Goal: Information Seeking & Learning: Check status

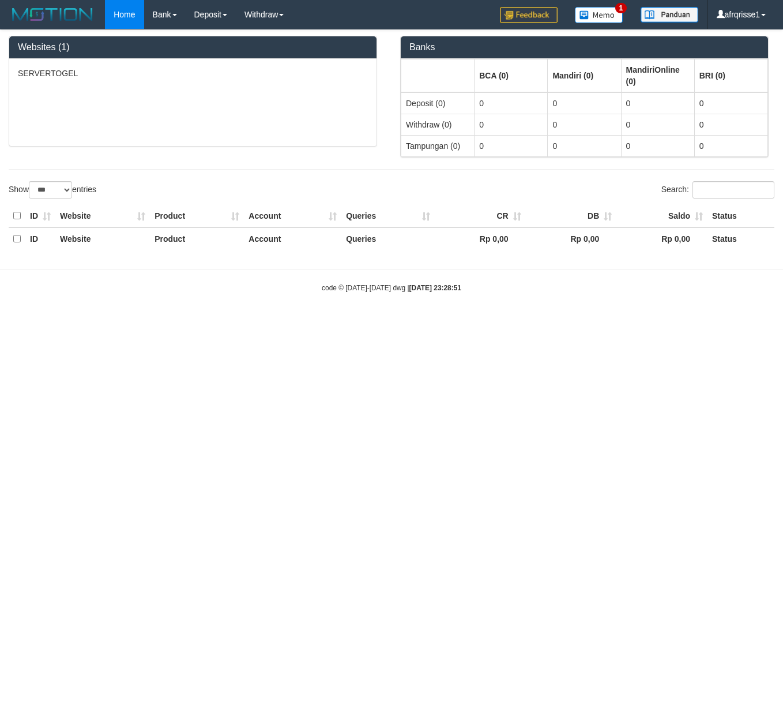
select select "***"
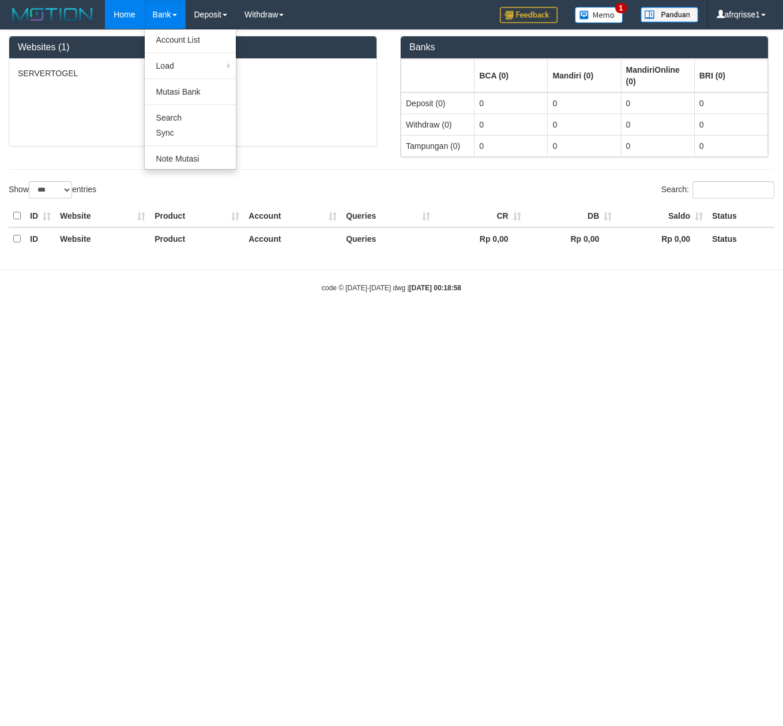
select select "***"
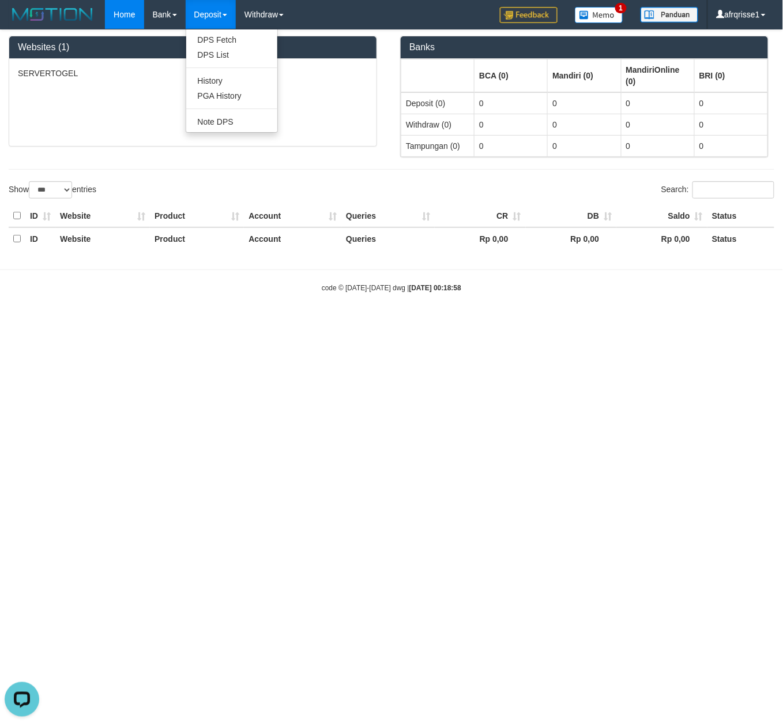
click at [220, 17] on link "Deposit" at bounding box center [211, 14] width 50 height 29
click at [238, 97] on link "PGA History" at bounding box center [231, 95] width 91 height 15
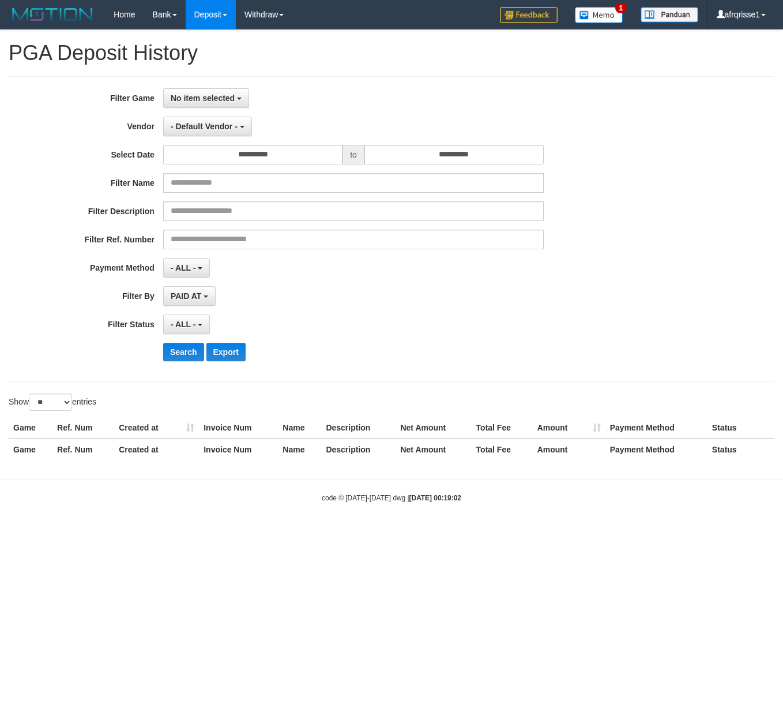
select select
select select "**"
click at [226, 102] on span "No item selected" at bounding box center [203, 97] width 64 height 9
click at [233, 153] on label "[ITOTO] SERVERTOGEL" at bounding box center [237, 157] width 147 height 17
select select "****"
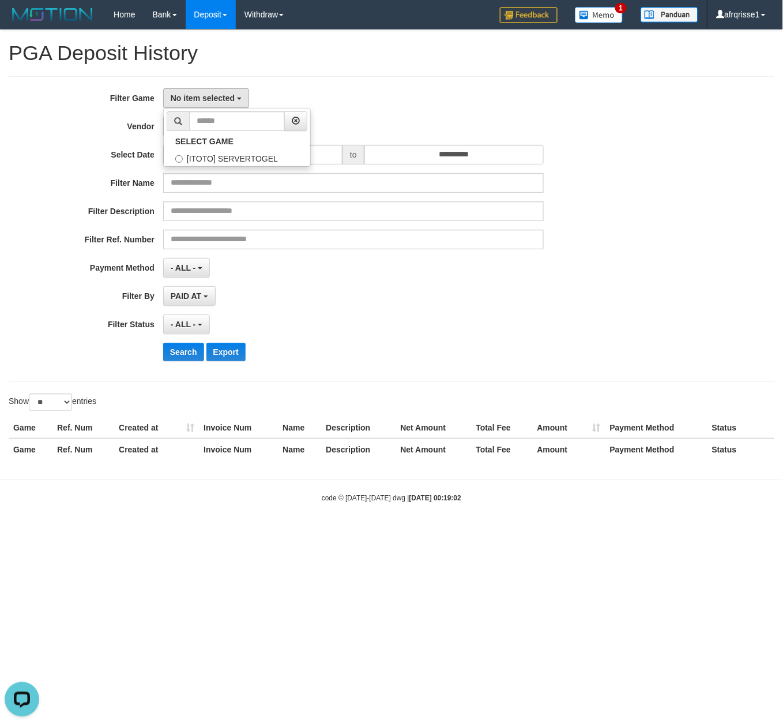
scroll to position [10, 0]
click at [196, 134] on button "- Default Vendor -" at bounding box center [207, 127] width 89 height 20
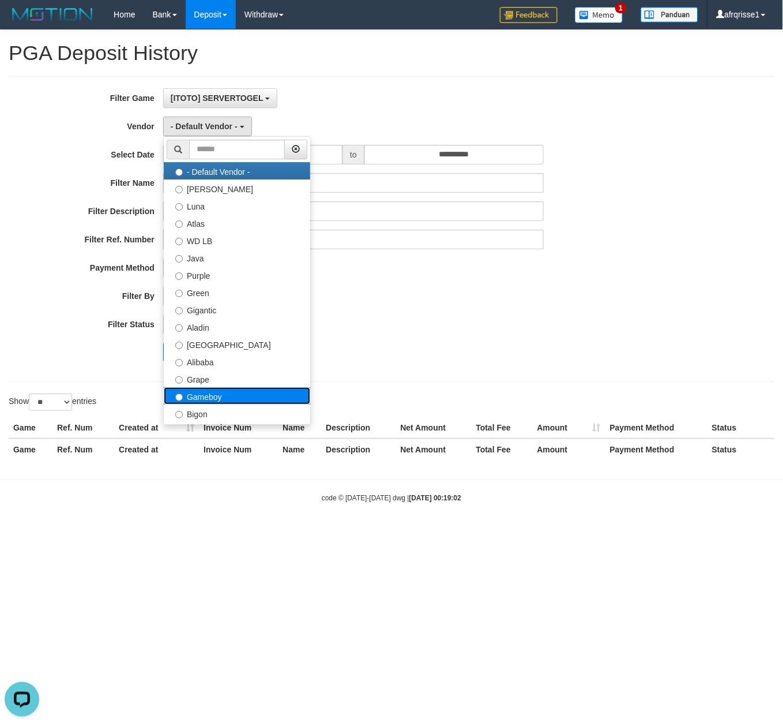
click at [229, 397] on label "Gameboy" at bounding box center [237, 395] width 147 height 17
select select "**********"
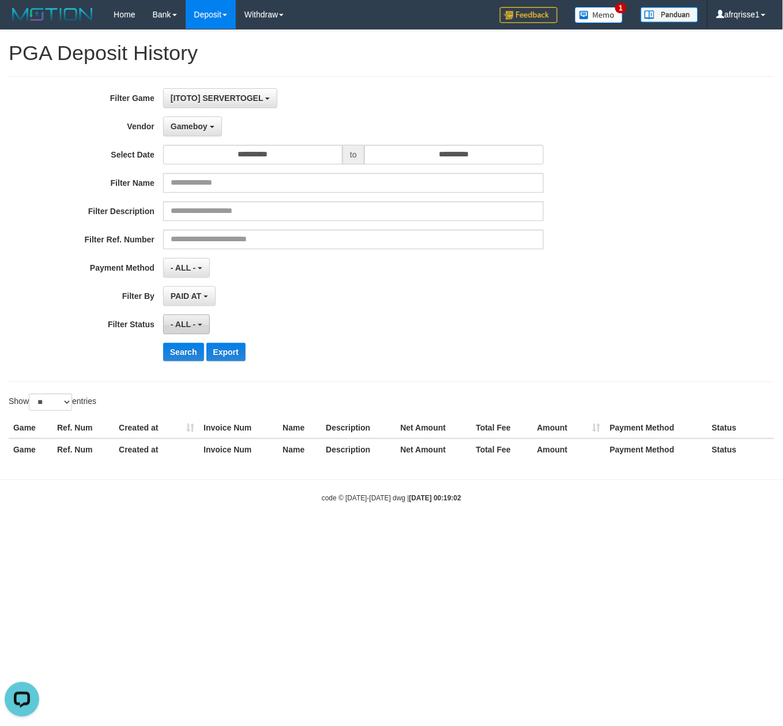
click at [185, 326] on span "- ALL -" at bounding box center [183, 324] width 25 height 9
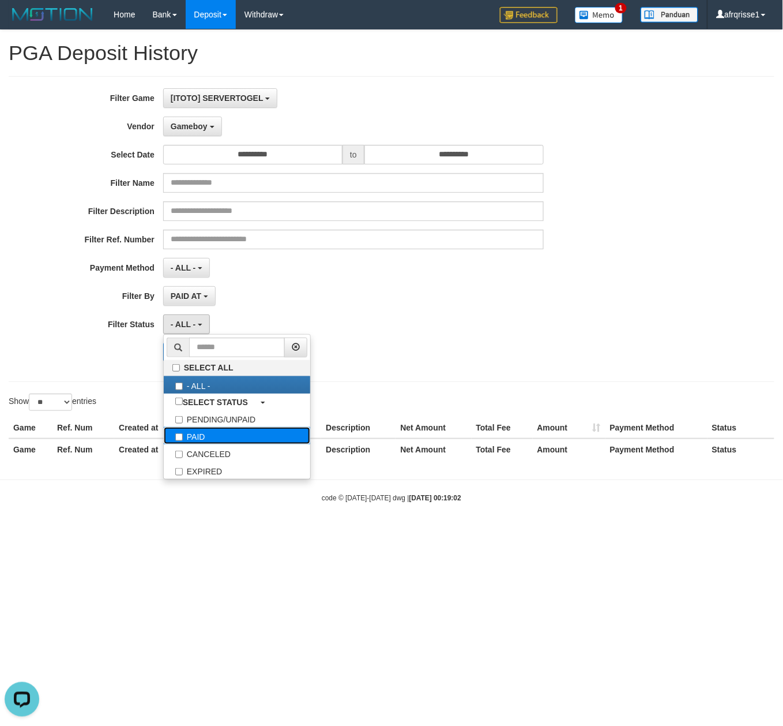
click at [208, 440] on label "PAID" at bounding box center [237, 435] width 147 height 17
select select "*"
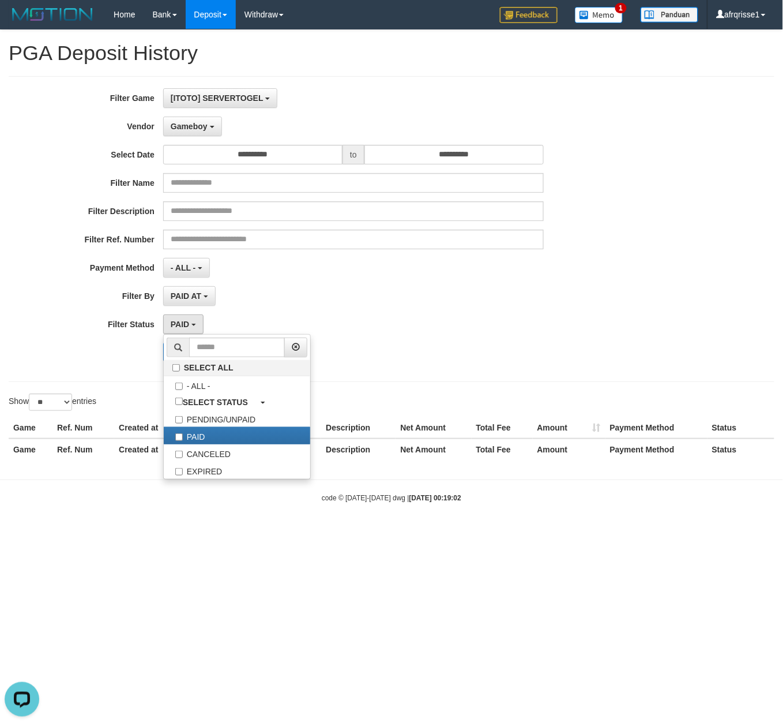
click at [480, 356] on div "Search Export" at bounding box center [408, 352] width 490 height 18
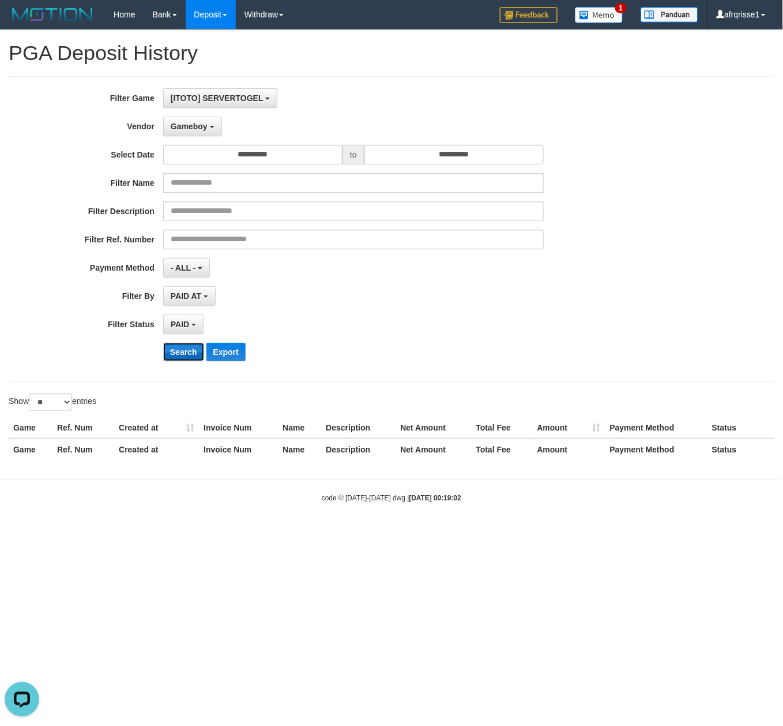
click at [178, 348] on button "Search" at bounding box center [183, 352] width 41 height 18
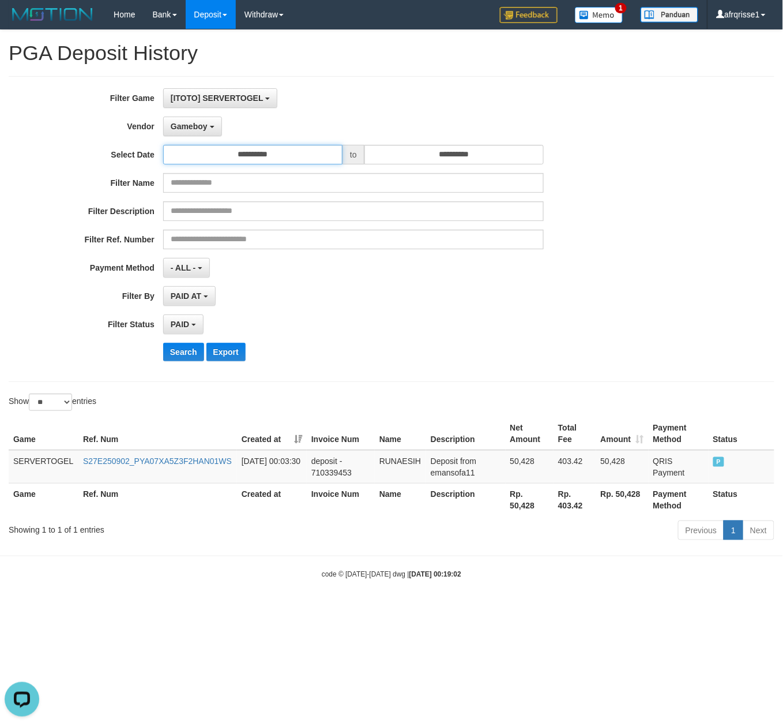
click at [303, 162] on input "**********" at bounding box center [252, 155] width 179 height 20
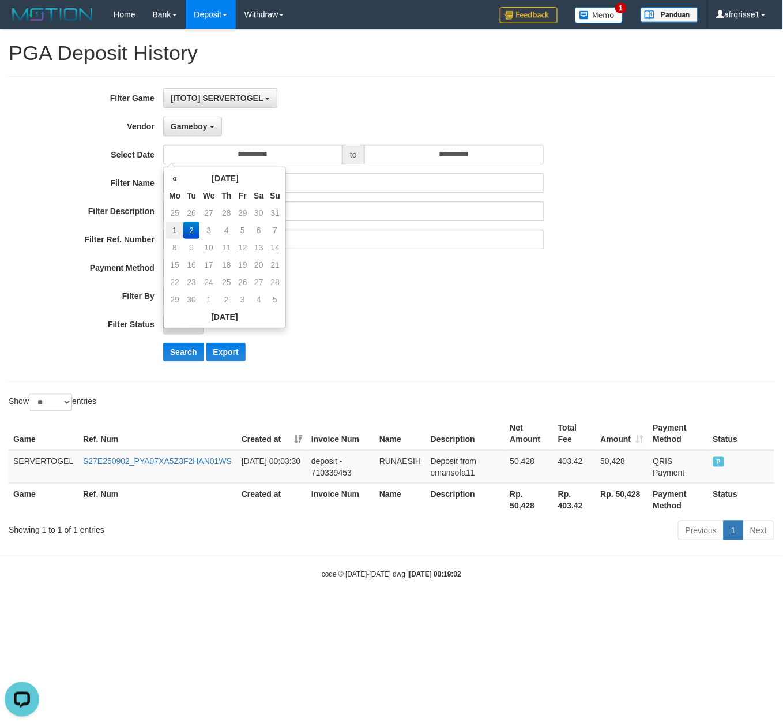
click at [171, 231] on td "1" at bounding box center [174, 229] width 17 height 17
type input "**********"
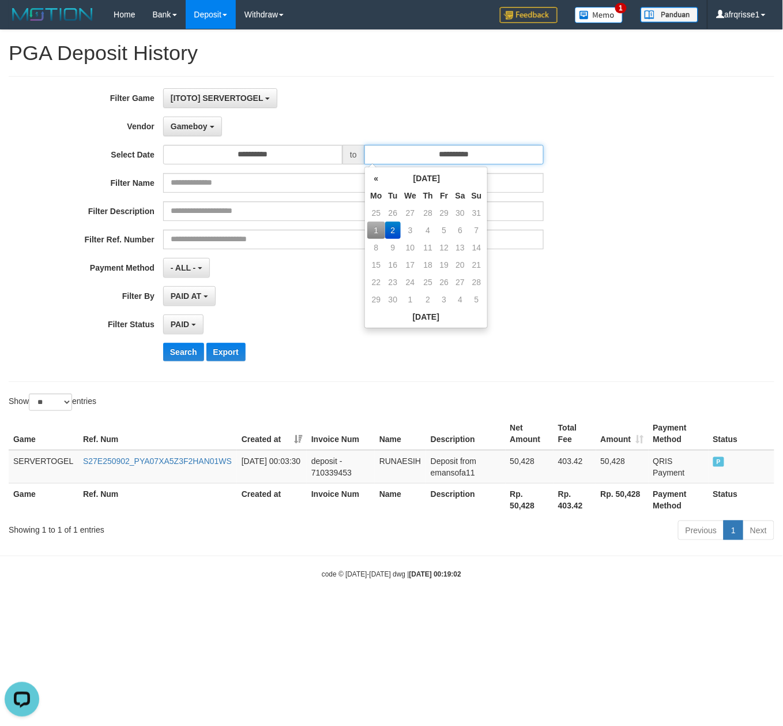
click at [465, 157] on input "**********" at bounding box center [454, 155] width 179 height 20
click at [374, 227] on td "1" at bounding box center [375, 229] width 17 height 17
type input "**********"
click at [187, 354] on button "Search" at bounding box center [183, 352] width 41 height 18
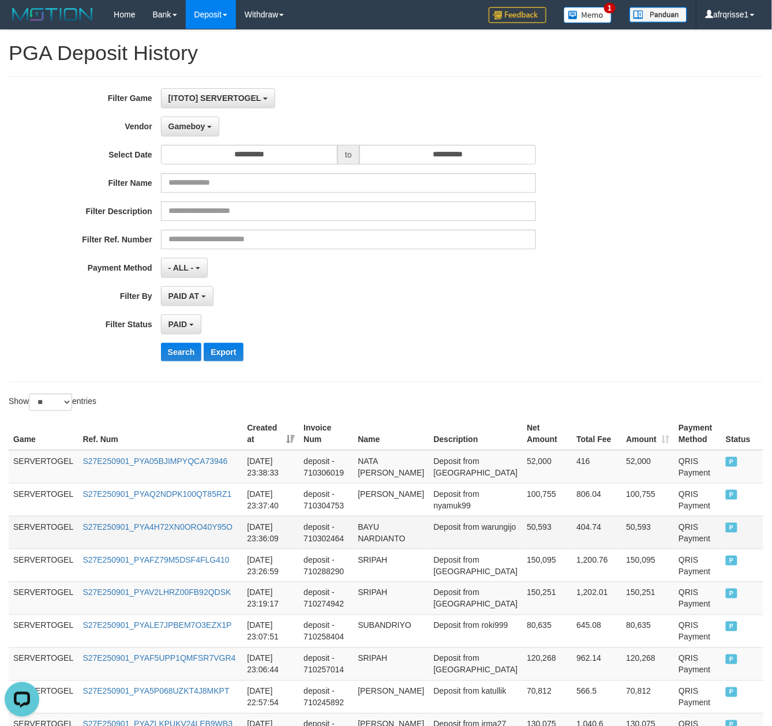
click at [546, 518] on td "50,593" at bounding box center [547, 532] width 50 height 33
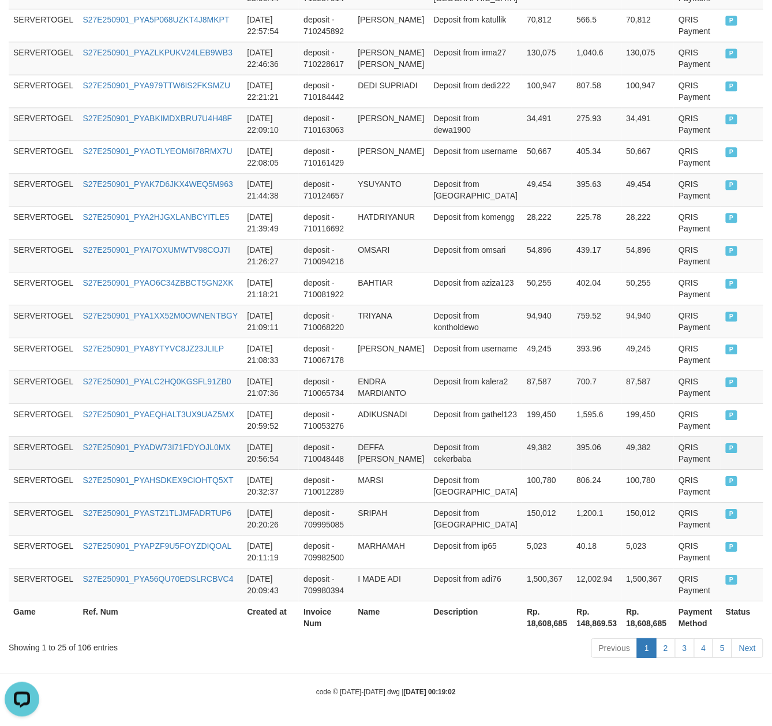
click at [377, 436] on td "DEFFA MAEHAN GOPEN" at bounding box center [391, 452] width 76 height 33
copy td "DEFFA MAEHAN GOPEN"
drag, startPoint x: 377, startPoint y: 430, endPoint x: 404, endPoint y: 460, distance: 41.2
click at [404, 460] on td "DEFFA MAEHAN GOPEN" at bounding box center [391, 452] width 76 height 33
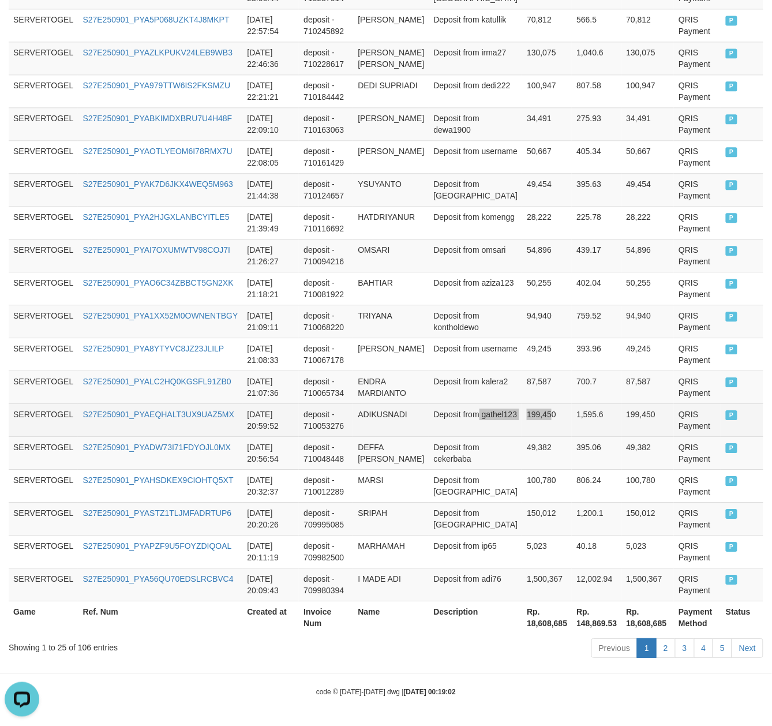
click at [532, 418] on tr "SERVERTOGEL S27E250901_PYAEQHALT3UX9UAZ5MX 2025-09-01 20:59:52 deposit - 710053…" at bounding box center [386, 419] width 754 height 33
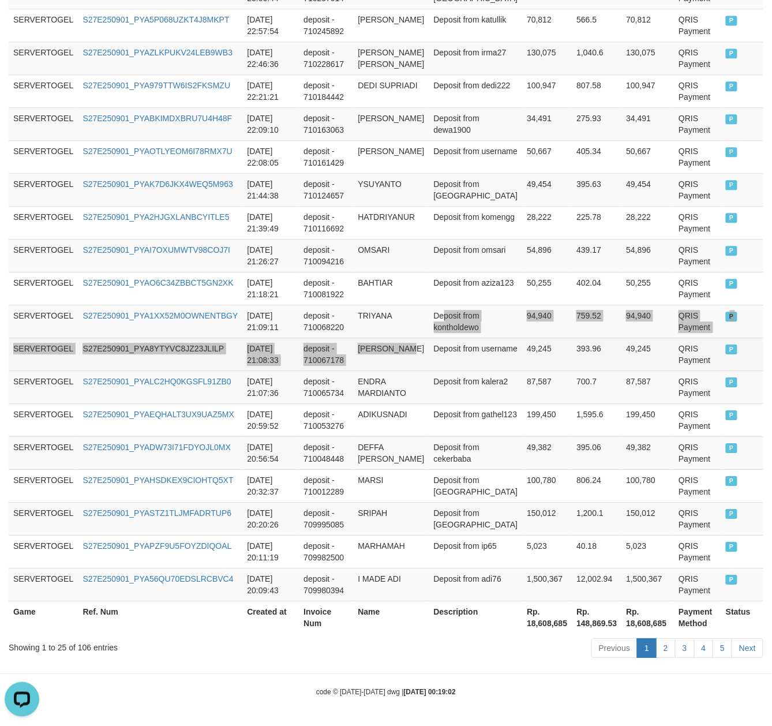
drag, startPoint x: 448, startPoint y: 298, endPoint x: 418, endPoint y: 333, distance: 46.2
click at [425, 333] on tbody "SERVERTOGEL S27E250901_PYA05BJIMPYQCA73946 2025-09-01 23:38:33 deposit - 710306…" at bounding box center [386, 190] width 754 height 823
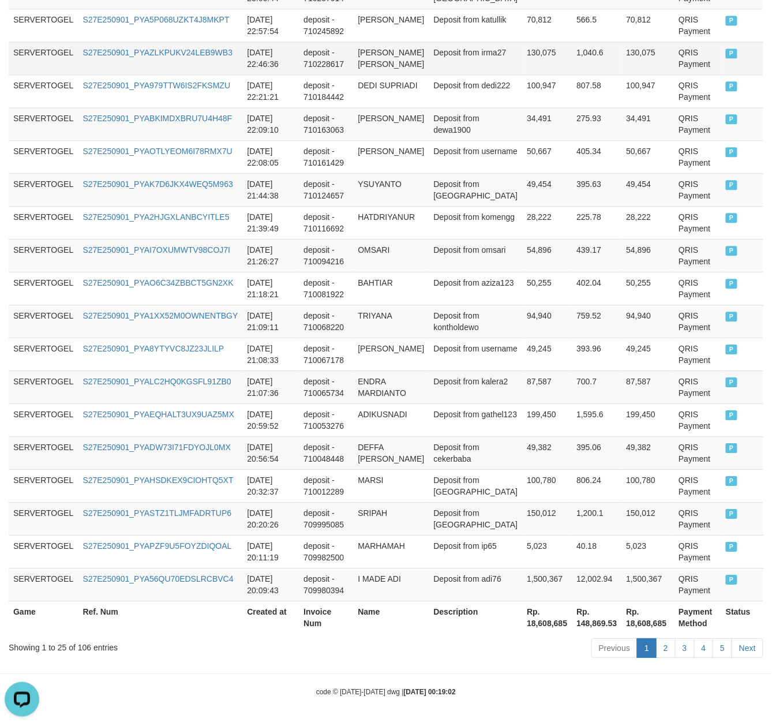
scroll to position [211, 0]
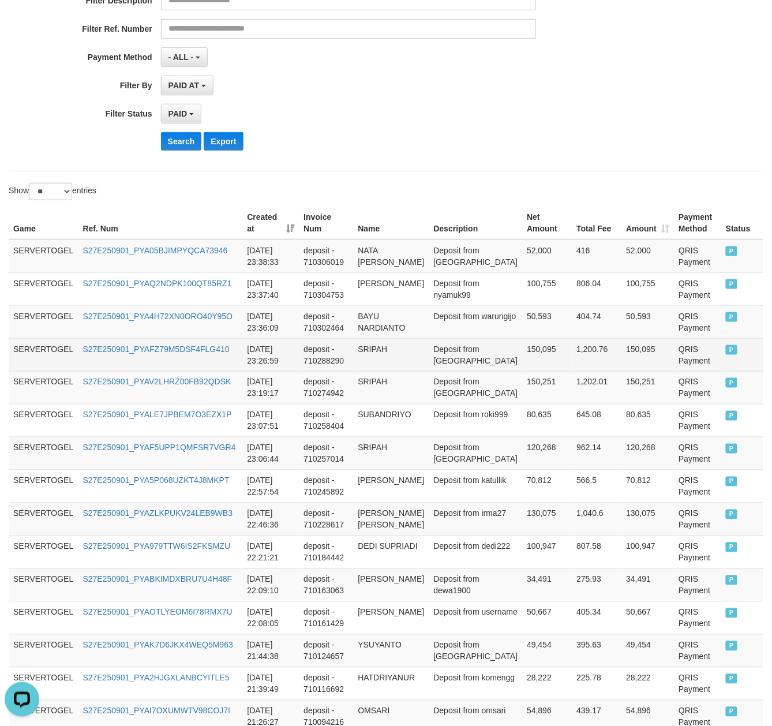
click at [402, 340] on td "SRIPAH" at bounding box center [391, 354] width 76 height 33
click at [397, 342] on td "SRIPAH" at bounding box center [391, 354] width 76 height 33
copy td "SRIPAH"
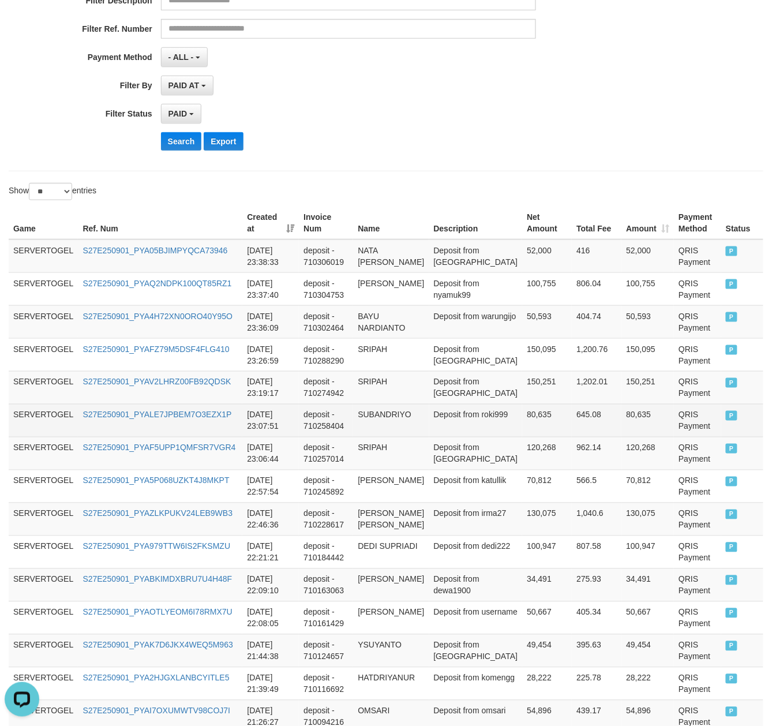
click at [353, 416] on td "deposit - 710258404" at bounding box center [326, 420] width 54 height 33
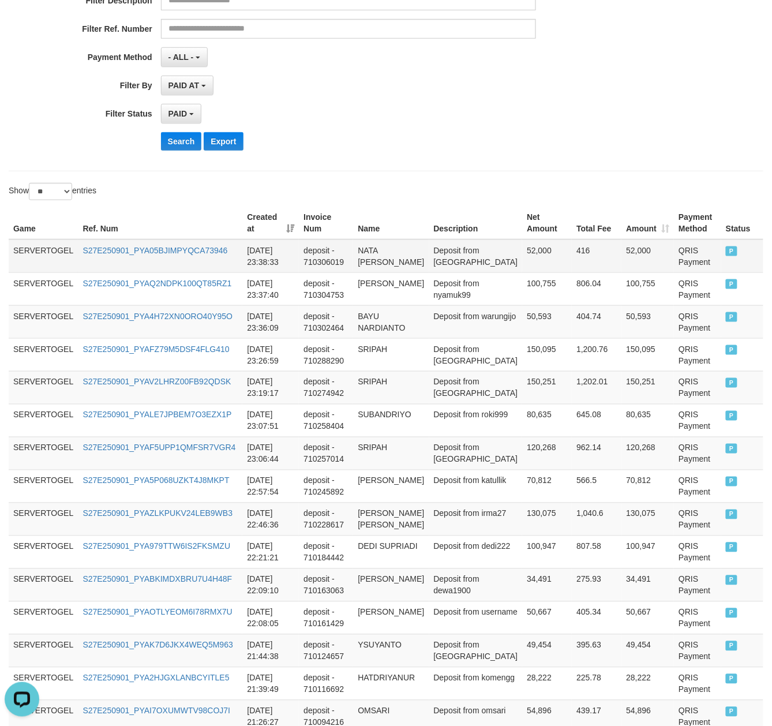
click at [400, 268] on td "NATA ATMAJA" at bounding box center [391, 255] width 76 height 33
copy td "ATMAJA"
copy td "NATA ATMAJA"
drag, startPoint x: 400, startPoint y: 268, endPoint x: 377, endPoint y: 271, distance: 23.3
click at [377, 271] on td "NATA ATMAJA" at bounding box center [391, 255] width 76 height 33
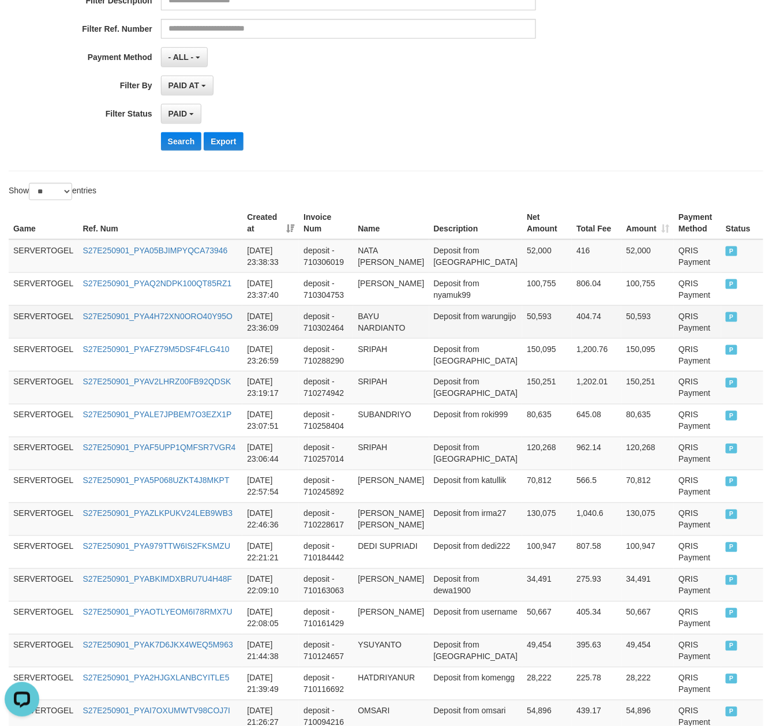
click at [419, 335] on td "BAYU NARDIANTO" at bounding box center [391, 321] width 76 height 33
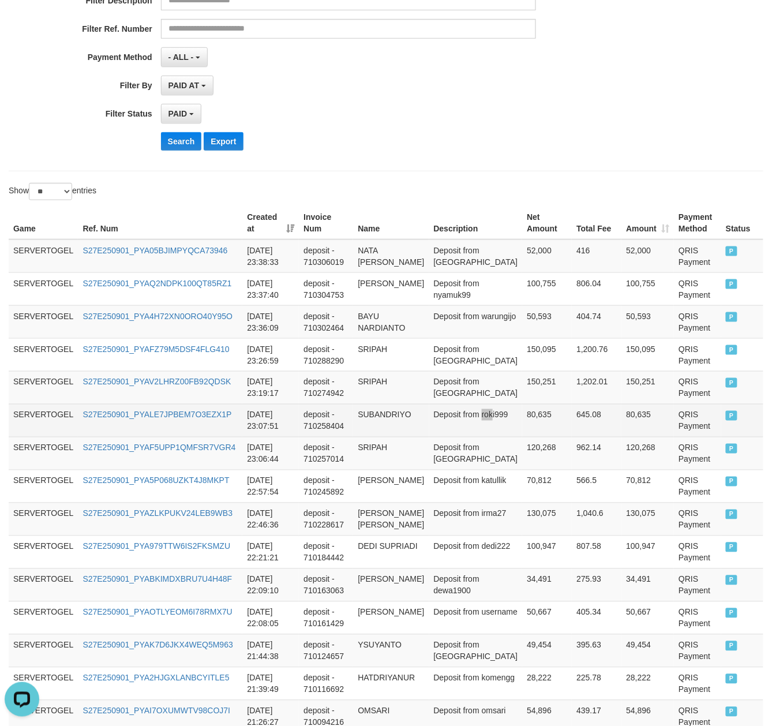
click at [449, 437] on td "Deposit from roki999" at bounding box center [475, 420] width 93 height 33
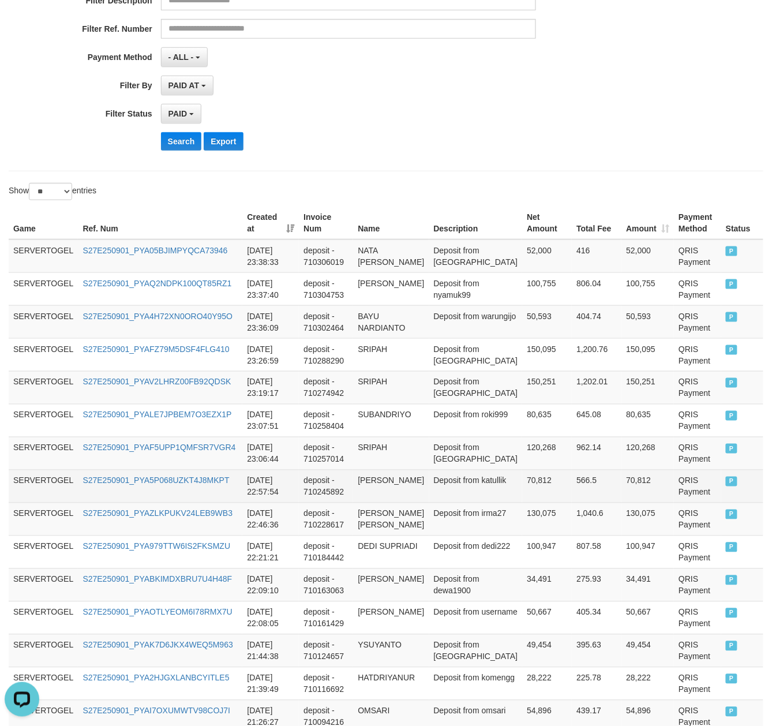
click at [353, 476] on td "deposit - 710245892" at bounding box center [326, 486] width 54 height 33
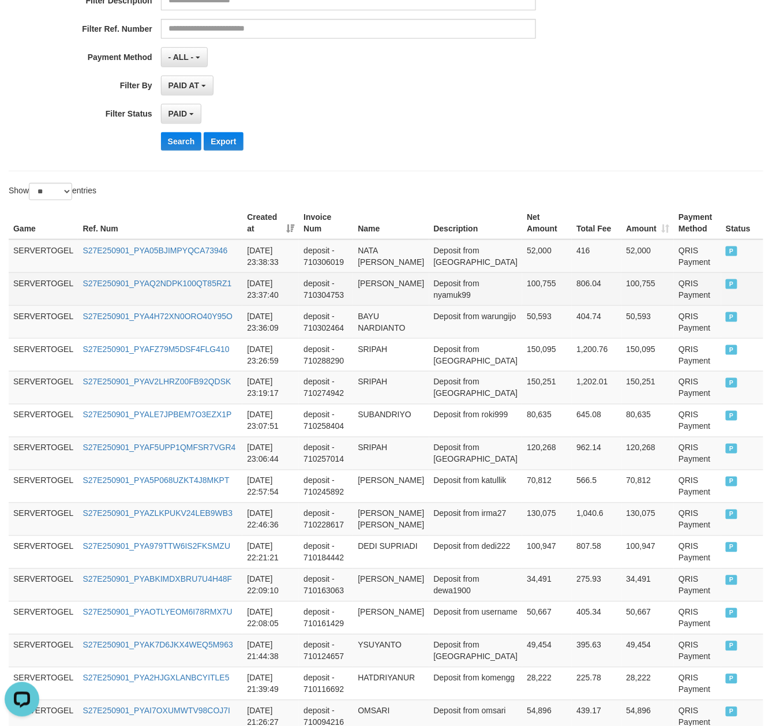
click at [375, 290] on td "FERDY EVAN" at bounding box center [391, 288] width 76 height 33
copy td "FERDY"
copy td "FERDY EVAN"
drag, startPoint x: 375, startPoint y: 290, endPoint x: 415, endPoint y: 291, distance: 40.4
click at [415, 291] on td "FERDY EVAN" at bounding box center [391, 288] width 76 height 33
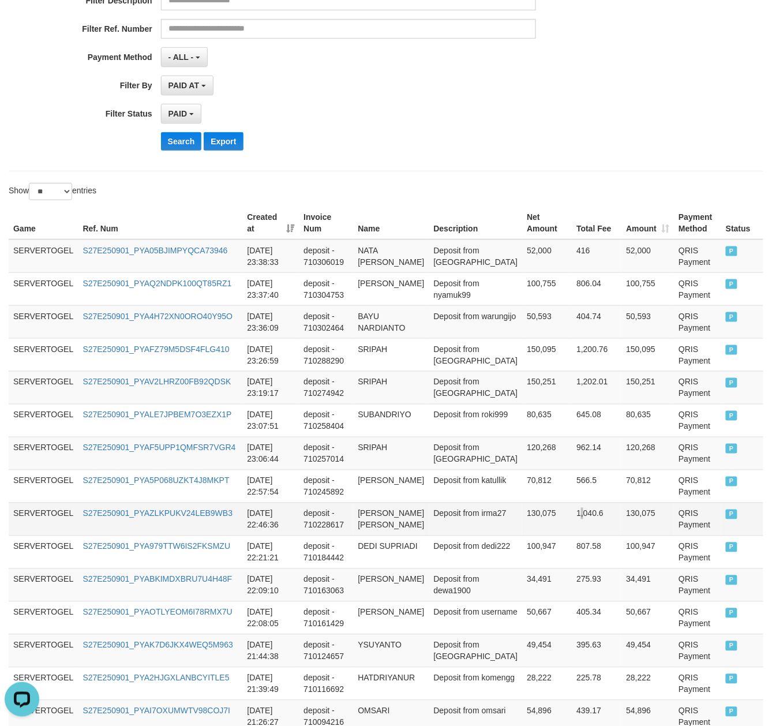
click at [572, 534] on td "1,040.6" at bounding box center [597, 518] width 50 height 33
click at [414, 337] on td "BAYU NARDIANTO" at bounding box center [391, 321] width 76 height 33
copy td "NARDIANTO"
copy td "BAYU NARDIANTO"
drag, startPoint x: 414, startPoint y: 337, endPoint x: 375, endPoint y: 308, distance: 48.2
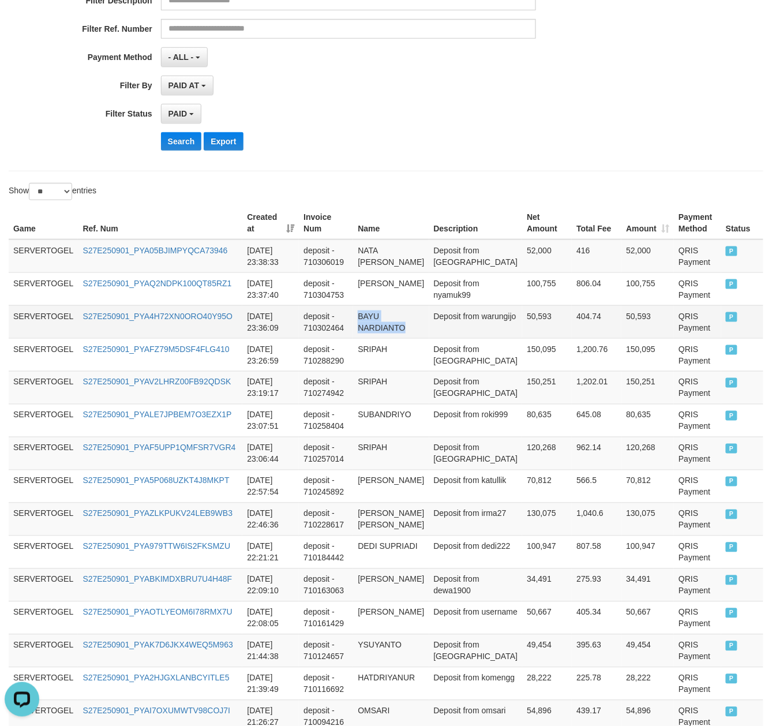
click at [375, 308] on td "BAYU NARDIANTO" at bounding box center [391, 321] width 76 height 33
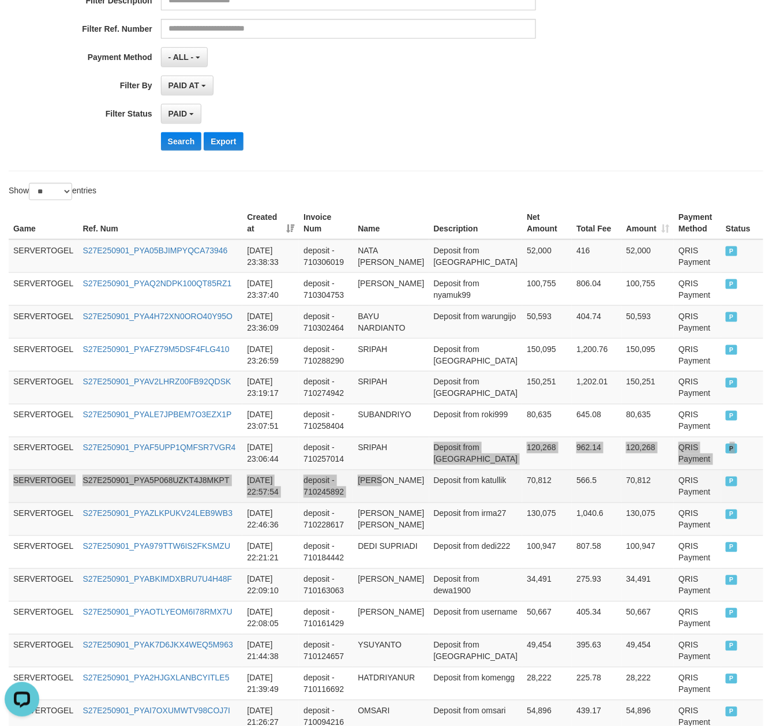
click at [428, 478] on tbody "SERVERTOGEL S27E250901_PYA05BJIMPYQCA73946 2025-09-01 23:38:33 deposit - 710306…" at bounding box center [386, 650] width 754 height 823
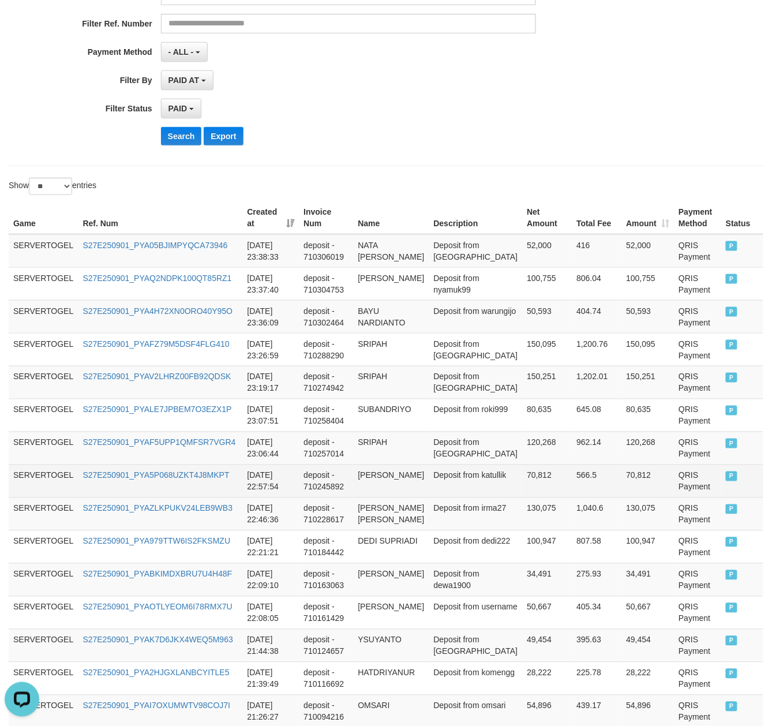
click at [572, 497] on td "566.5" at bounding box center [597, 480] width 50 height 33
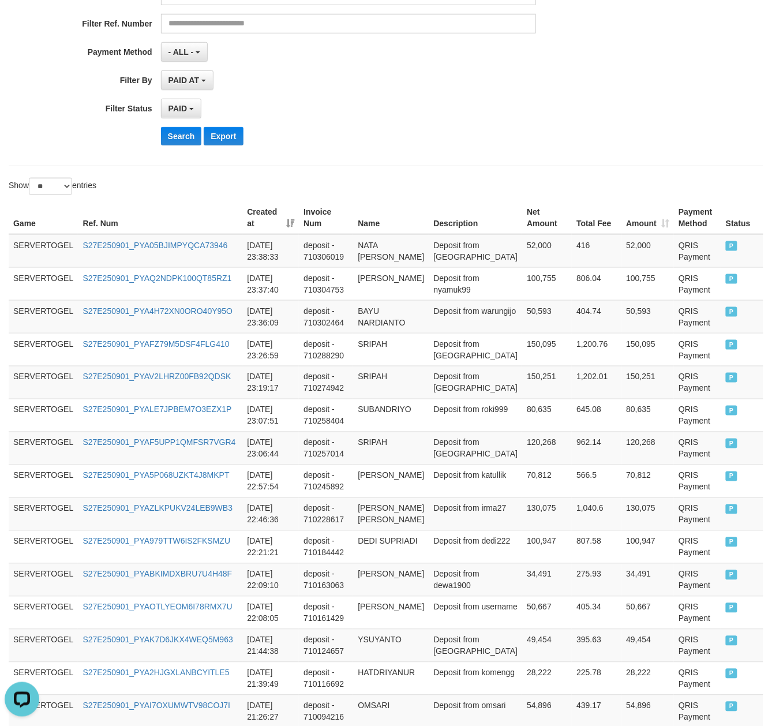
scroll to position [586, 0]
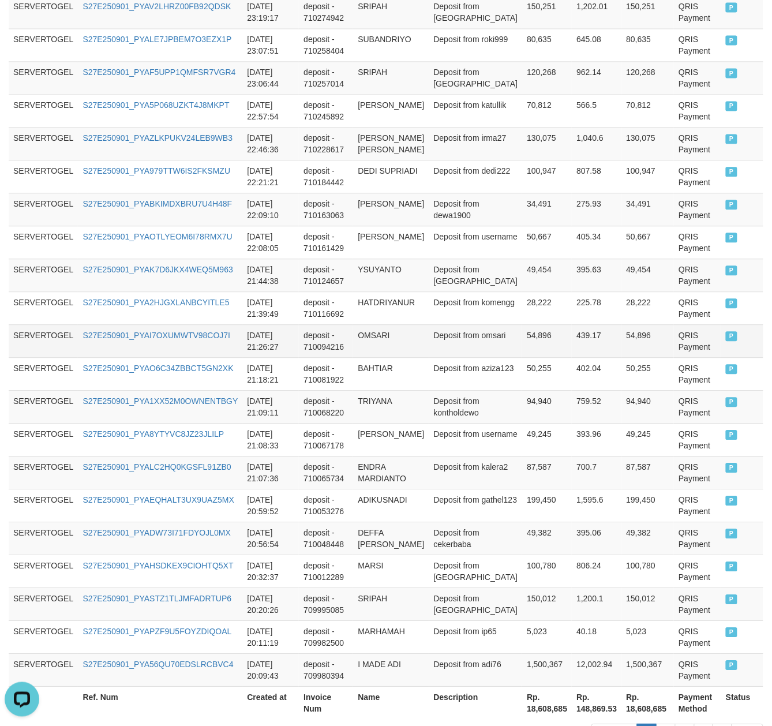
click at [393, 350] on td "OMSARI" at bounding box center [391, 340] width 76 height 33
copy td "OMSARI"
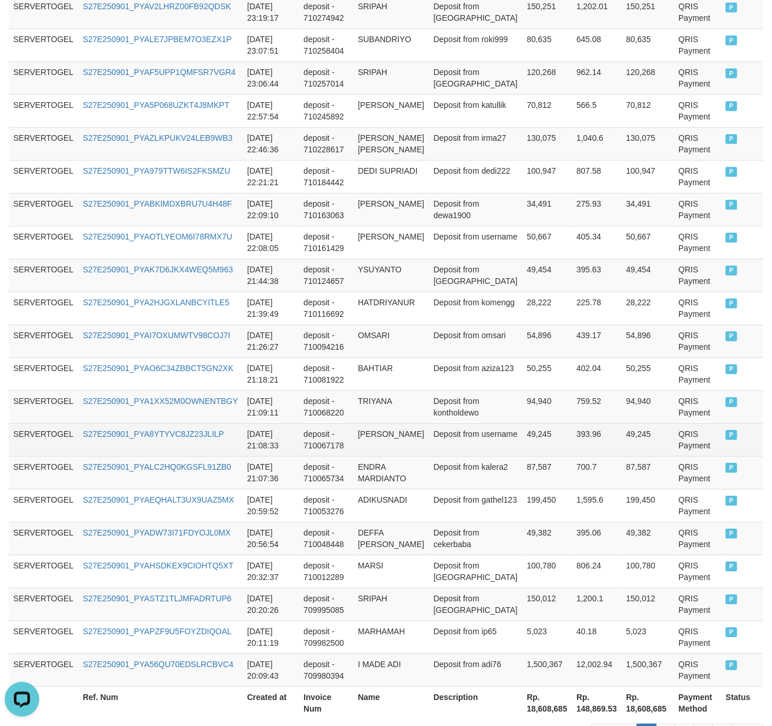
click at [367, 448] on tbody "SERVERTOGEL S27E250901_PYA05BJIMPYQCA73946 2025-09-01 23:38:33 deposit - 710306…" at bounding box center [386, 275] width 754 height 823
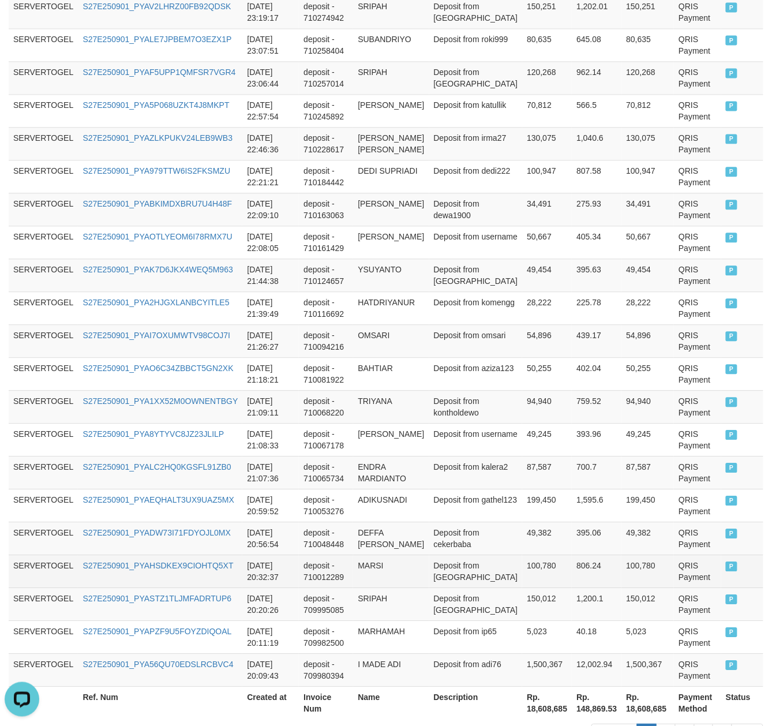
click at [371, 587] on td "MARSI" at bounding box center [391, 570] width 76 height 33
copy td "MARSI"
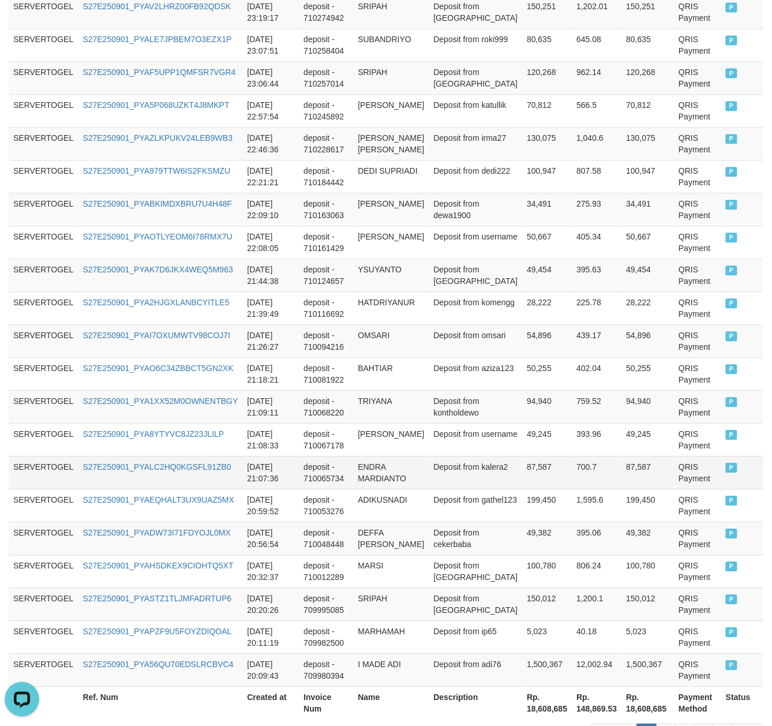
click at [510, 476] on tbody "SERVERTOGEL S27E250901_PYA05BJIMPYQCA73946 2025-09-01 23:38:33 deposit - 710306…" at bounding box center [386, 275] width 754 height 823
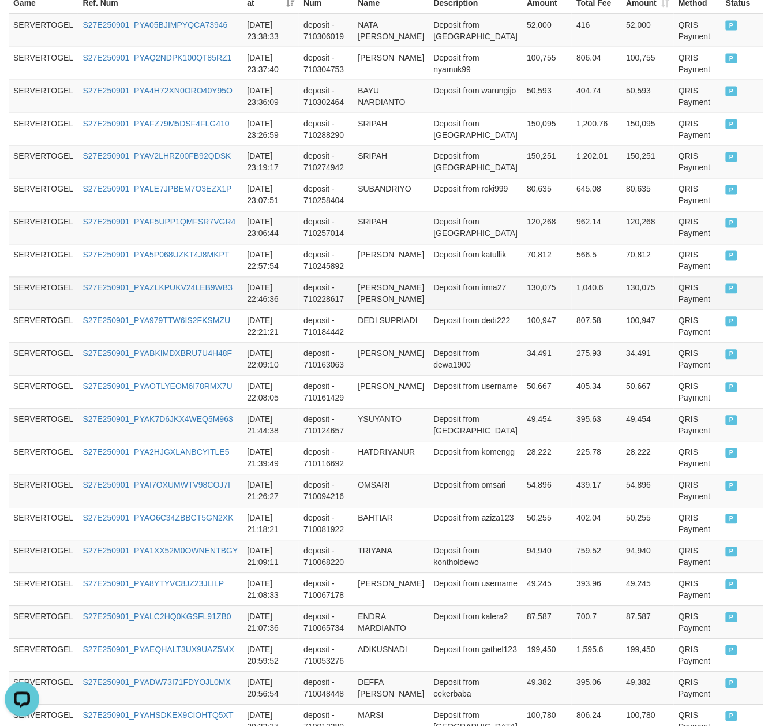
scroll to position [381, 0]
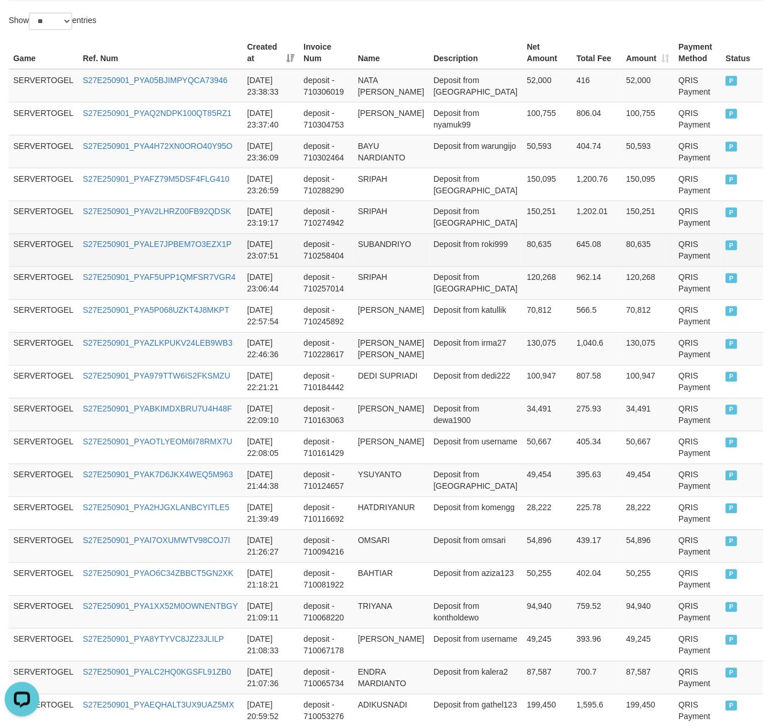
click at [397, 241] on td "SUBANDRIYO" at bounding box center [391, 250] width 76 height 33
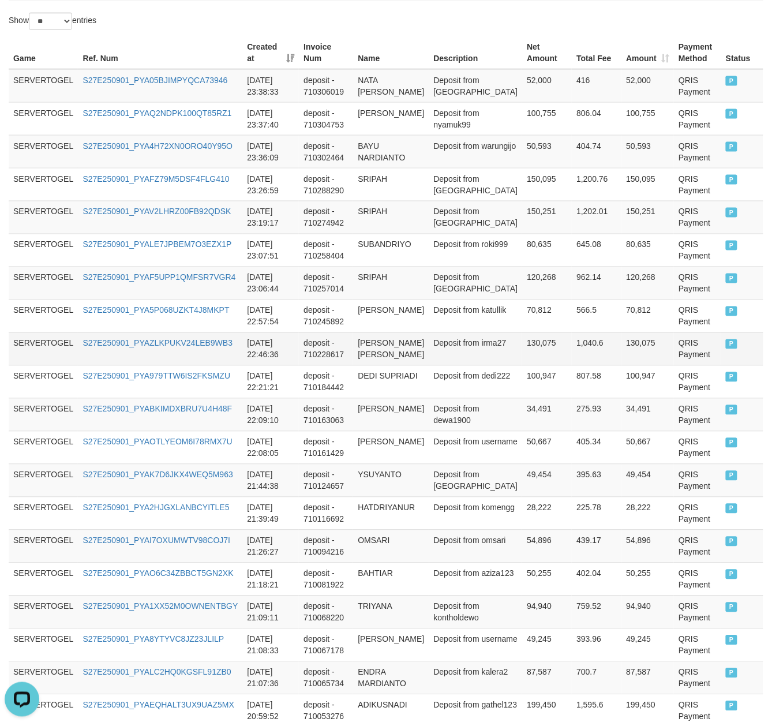
click at [314, 365] on tr "SERVERTOGEL S27E250901_PYAZLKPUKV24LEB9WB3 2025-09-01 22:46:36 deposit - 710228…" at bounding box center [386, 348] width 754 height 33
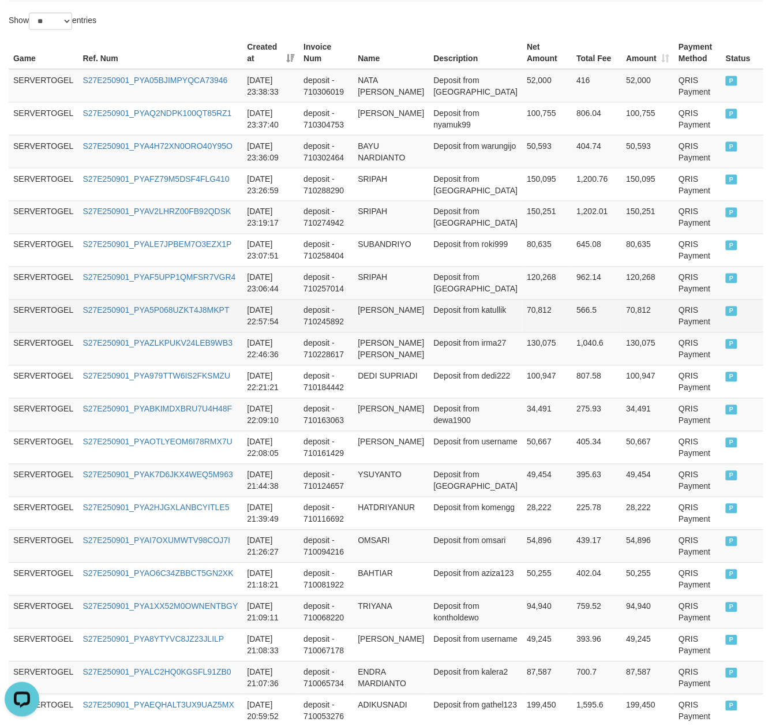
click at [545, 318] on td "70,812" at bounding box center [547, 315] width 50 height 33
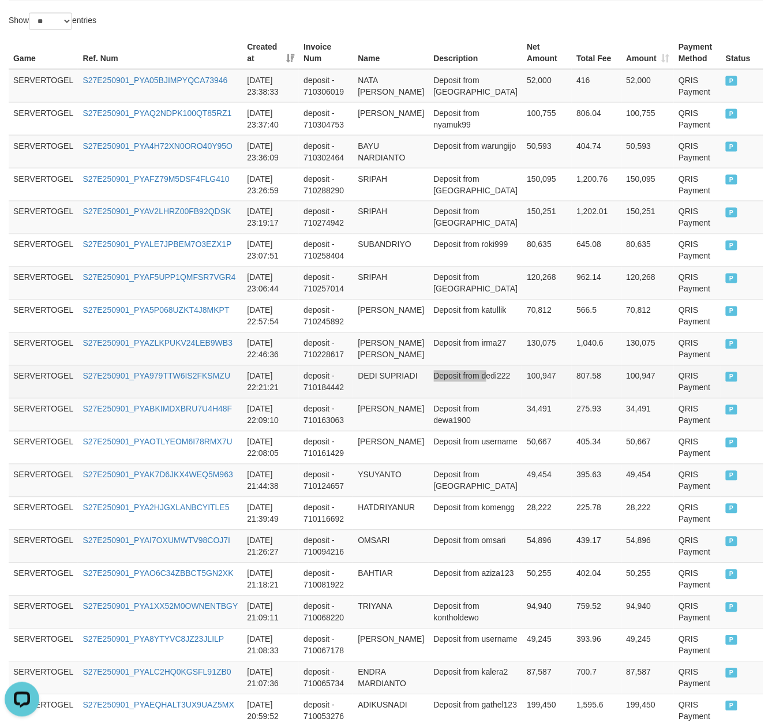
drag, startPoint x: 425, startPoint y: 401, endPoint x: 442, endPoint y: 397, distance: 17.8
click at [442, 397] on tr "SERVERTOGEL S27E250901_PYA979TTW6IS2FKSMZU 2025-09-01 22:21:21 deposit - 710184…" at bounding box center [386, 381] width 754 height 33
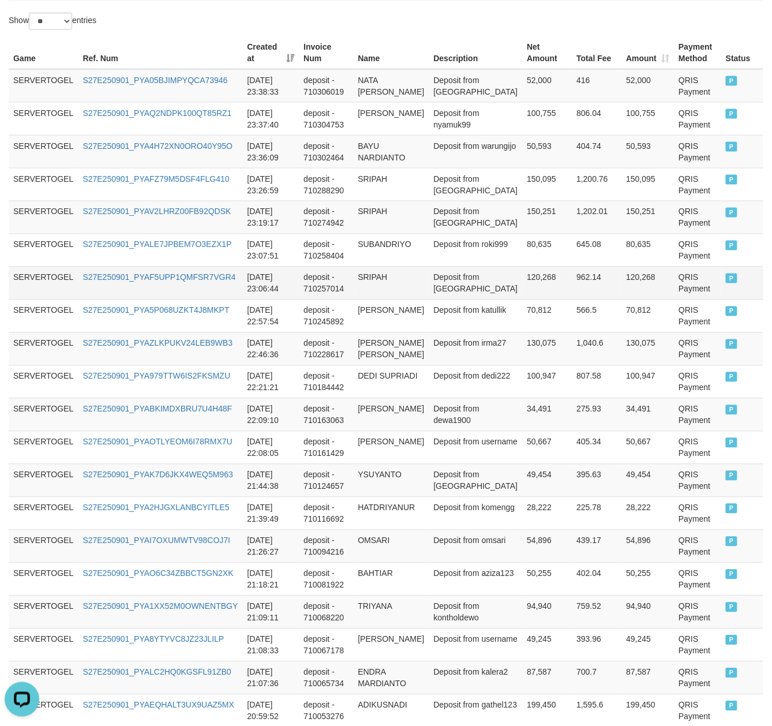
click at [391, 299] on td "SRIPAH" at bounding box center [391, 282] width 76 height 33
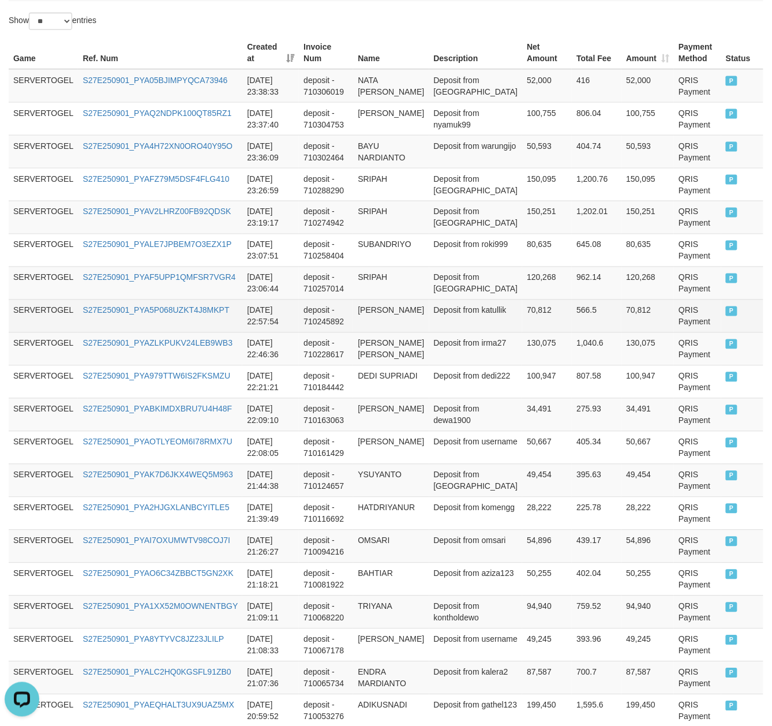
click at [384, 321] on td "ERWIN PALDANO MARIANU" at bounding box center [391, 315] width 76 height 33
drag, startPoint x: 384, startPoint y: 321, endPoint x: 391, endPoint y: 340, distance: 19.9
click at [391, 332] on td "ERWIN PALDANO MARIANU" at bounding box center [391, 315] width 76 height 33
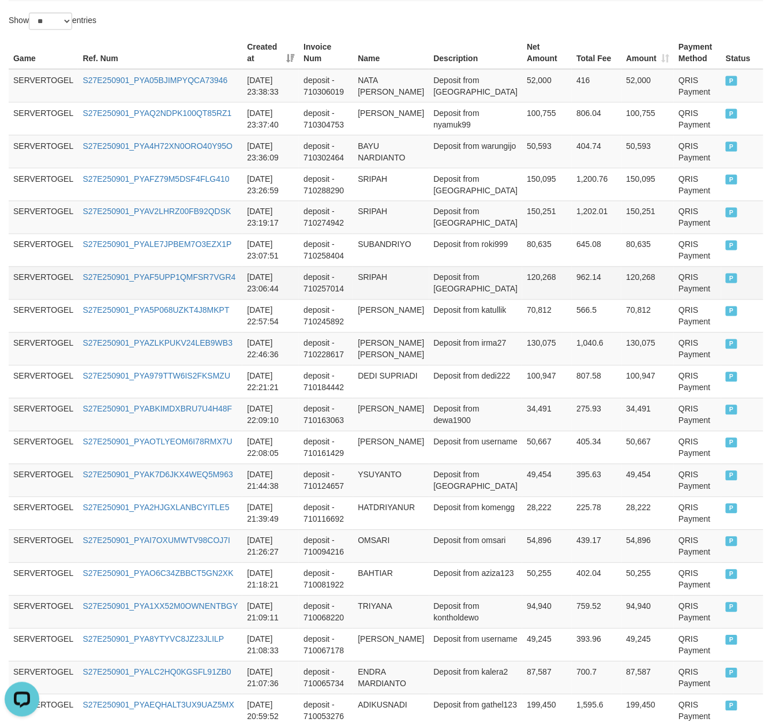
click at [377, 294] on td "SRIPAH" at bounding box center [391, 282] width 76 height 33
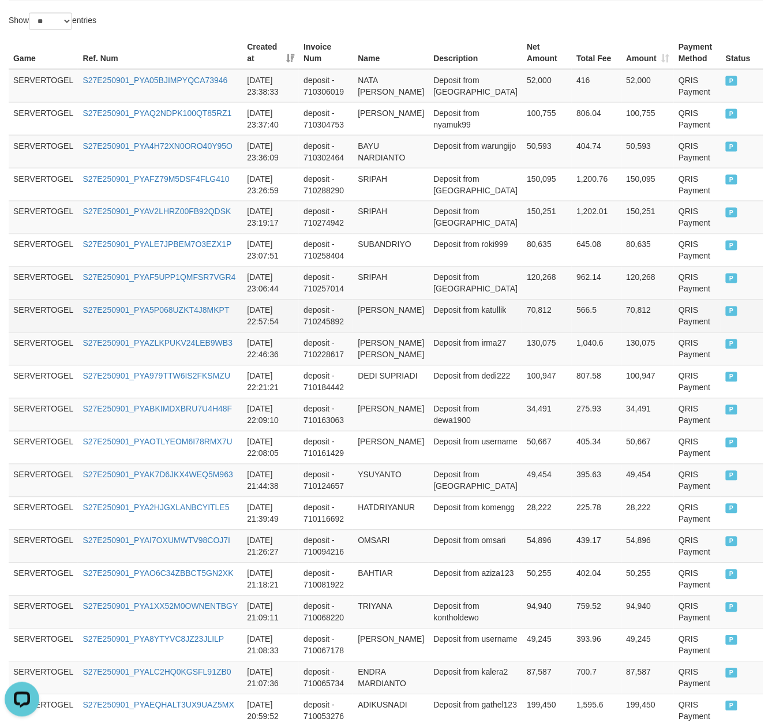
click at [370, 314] on td "ERWIN PALDANO MARIANU" at bounding box center [391, 315] width 76 height 33
drag, startPoint x: 370, startPoint y: 314, endPoint x: 391, endPoint y: 343, distance: 35.4
click at [391, 332] on td "ERWIN PALDANO MARIANU" at bounding box center [391, 315] width 76 height 33
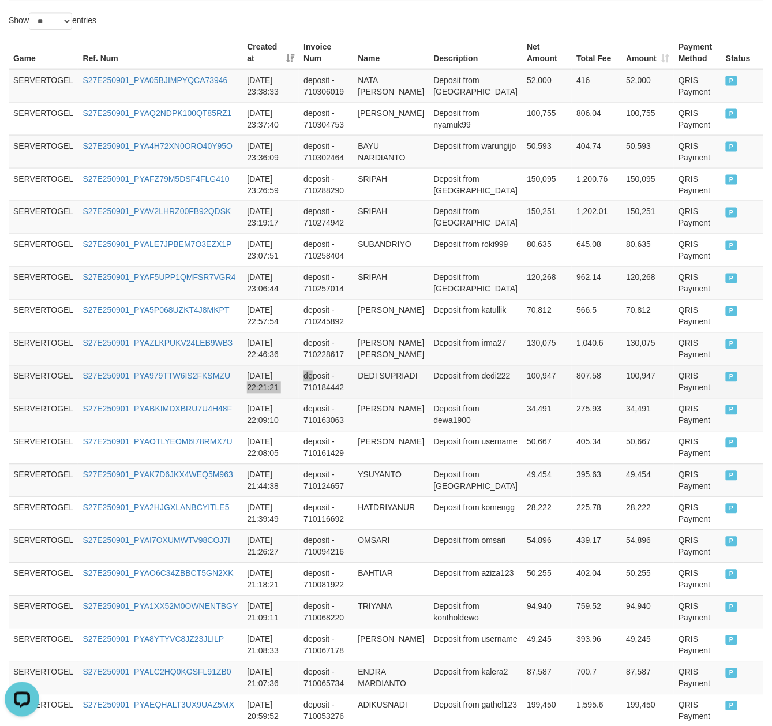
click at [317, 391] on tr "SERVERTOGEL S27E250901_PYA979TTW6IS2FKSMZU 2025-09-01 22:21:21 deposit - 710184…" at bounding box center [386, 381] width 754 height 33
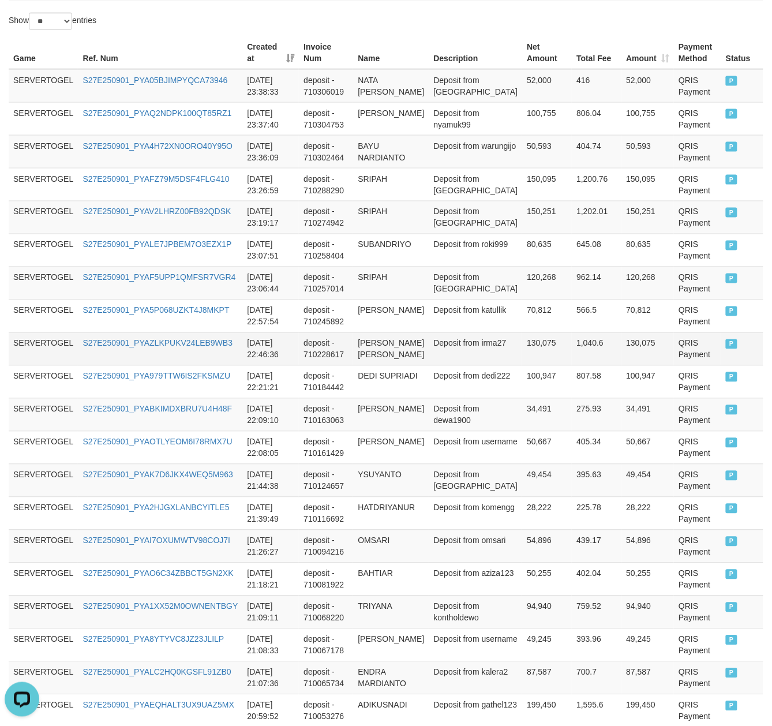
click at [383, 359] on td "IRMA NURUL HASANA" at bounding box center [391, 348] width 76 height 33
drag, startPoint x: 383, startPoint y: 359, endPoint x: 399, endPoint y: 366, distance: 17.6
click at [399, 365] on td "IRMA NURUL HASANA" at bounding box center [391, 348] width 76 height 33
drag, startPoint x: 363, startPoint y: 358, endPoint x: 381, endPoint y: 354, distance: 18.5
click at [381, 354] on tr "SERVERTOGEL S27E250901_PYAZLKPUKV24LEB9WB3 2025-09-01 22:46:36 deposit - 710228…" at bounding box center [386, 348] width 754 height 33
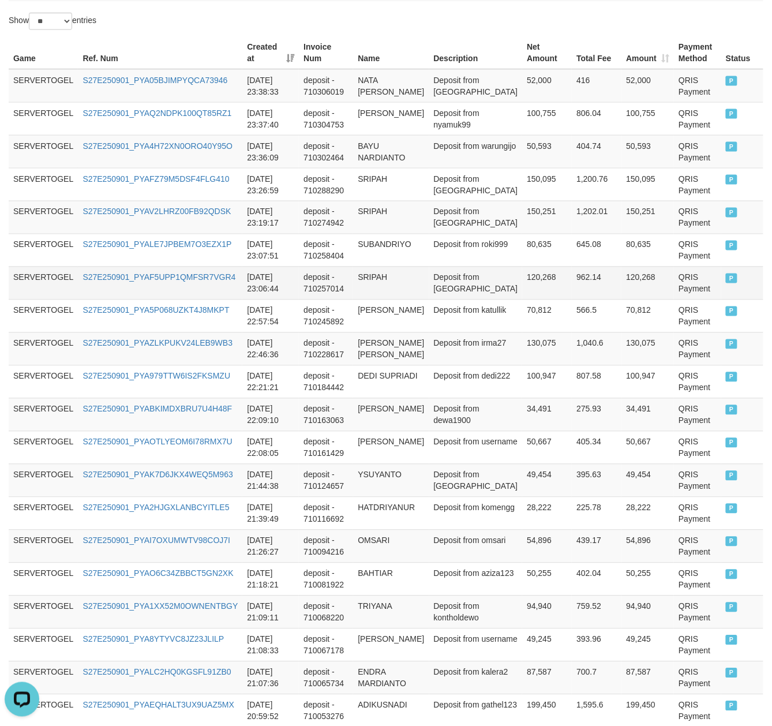
scroll to position [0, 0]
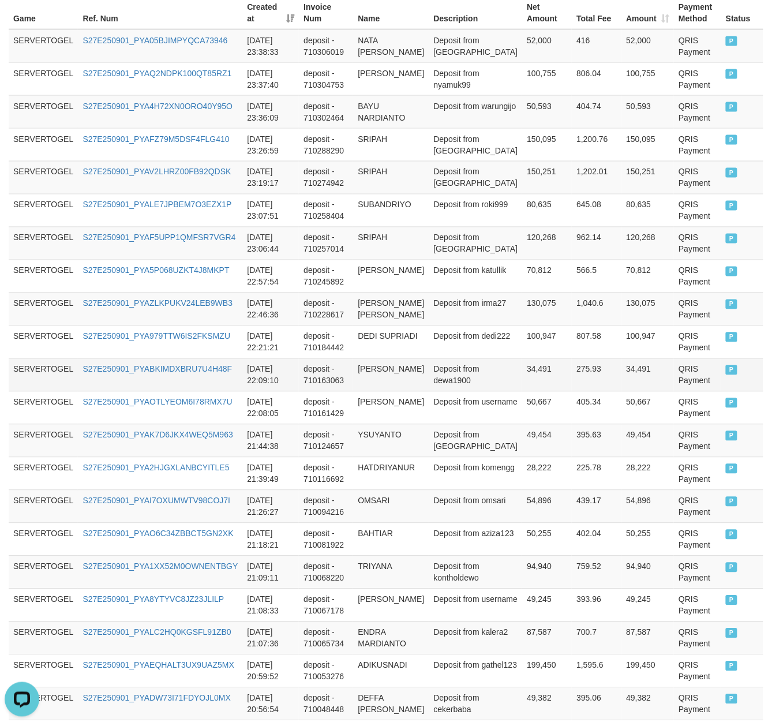
click at [413, 373] on td "M WAHYUDIN" at bounding box center [391, 374] width 76 height 33
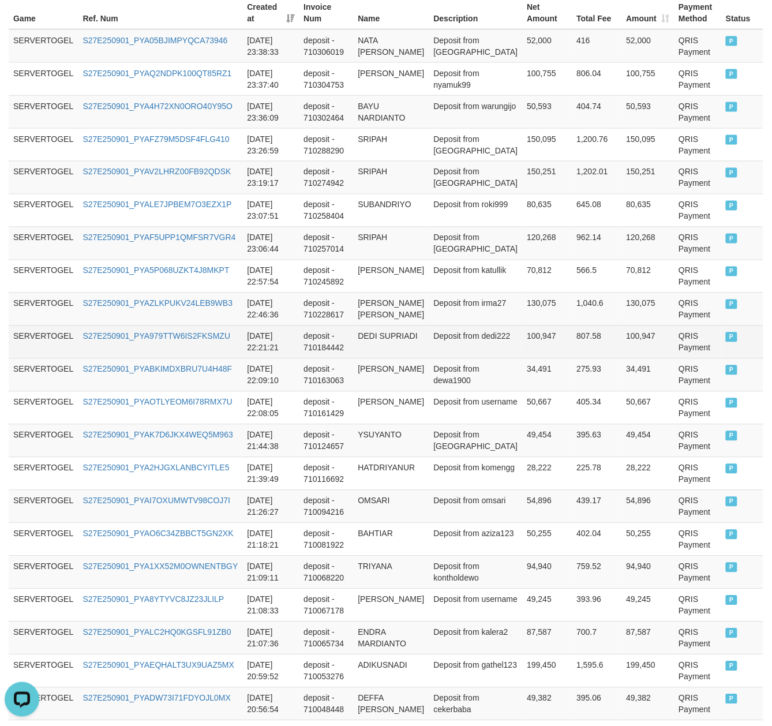
click at [390, 358] on td "DEDI SUPRIADI" at bounding box center [391, 341] width 76 height 33
drag, startPoint x: 390, startPoint y: 361, endPoint x: 377, endPoint y: 347, distance: 18.4
click at [377, 347] on td "DEDI SUPRIADI" at bounding box center [391, 341] width 76 height 33
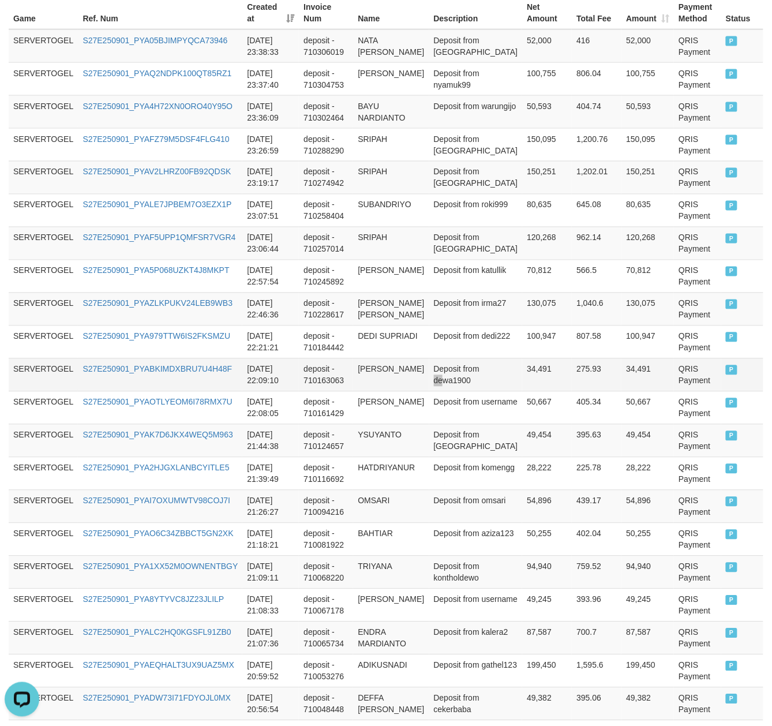
click at [480, 384] on td "Deposit from dewa1900" at bounding box center [475, 374] width 93 height 33
click at [353, 384] on td "deposit - 710163063" at bounding box center [326, 374] width 54 height 33
click at [461, 391] on td "Deposit from dewa1900" at bounding box center [475, 374] width 93 height 33
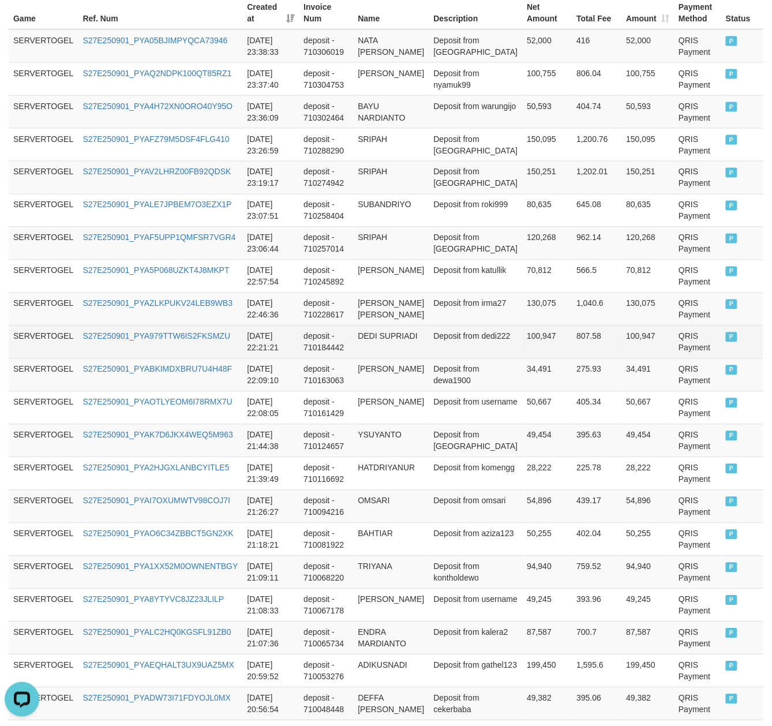
click at [480, 358] on td "Deposit from dedi222" at bounding box center [475, 341] width 93 height 33
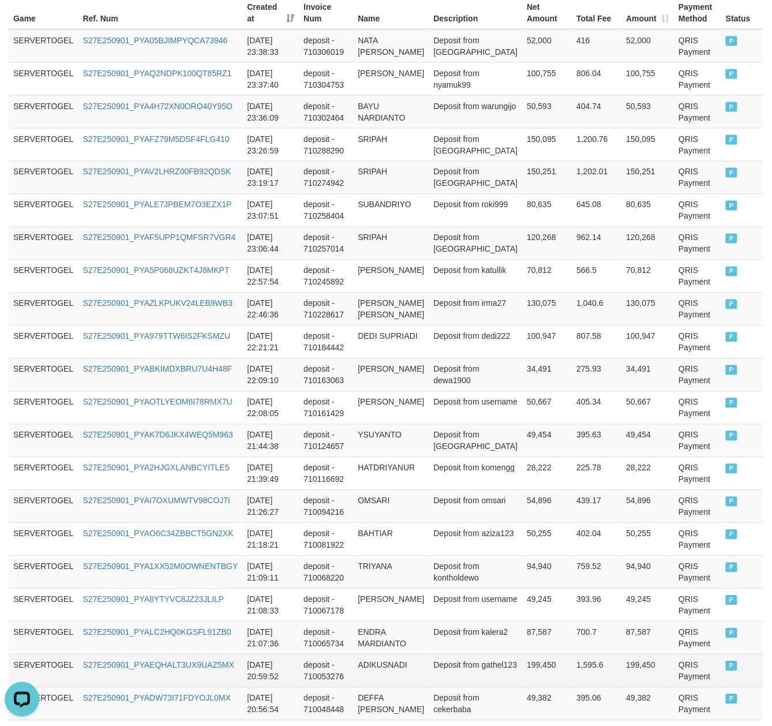
click at [400, 686] on td "ADIKUSNADI" at bounding box center [391, 670] width 76 height 33
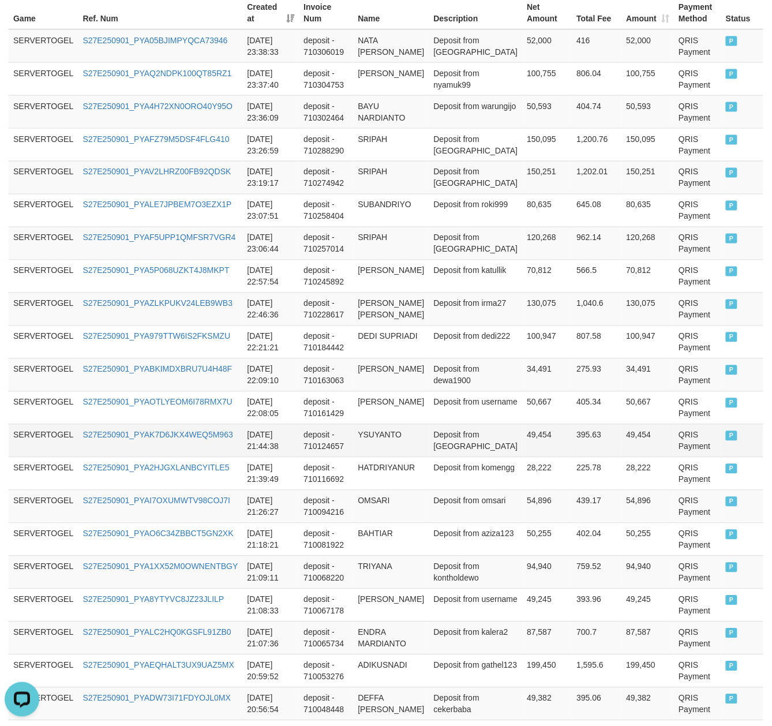
click at [318, 457] on td "deposit - 710124657" at bounding box center [326, 440] width 54 height 33
click at [347, 441] on td "deposit - 710124657" at bounding box center [326, 440] width 54 height 33
click at [414, 654] on td "ENDRA MARDIANTO" at bounding box center [391, 637] width 76 height 33
drag, startPoint x: 414, startPoint y: 656, endPoint x: 396, endPoint y: 654, distance: 18.7
click at [396, 654] on td "ENDRA MARDIANTO" at bounding box center [391, 637] width 76 height 33
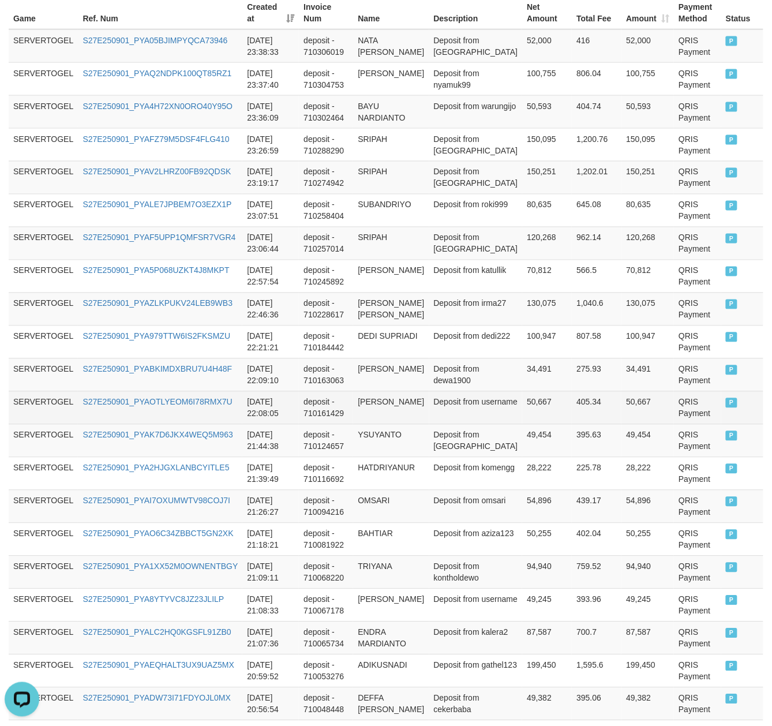
click at [414, 424] on td "ALI MURDANI" at bounding box center [391, 407] width 76 height 33
click at [375, 416] on td "ALI MURDANI" at bounding box center [391, 407] width 76 height 33
drag, startPoint x: 375, startPoint y: 416, endPoint x: 403, endPoint y: 416, distance: 27.7
click at [403, 416] on td "ALI MURDANI" at bounding box center [391, 407] width 76 height 33
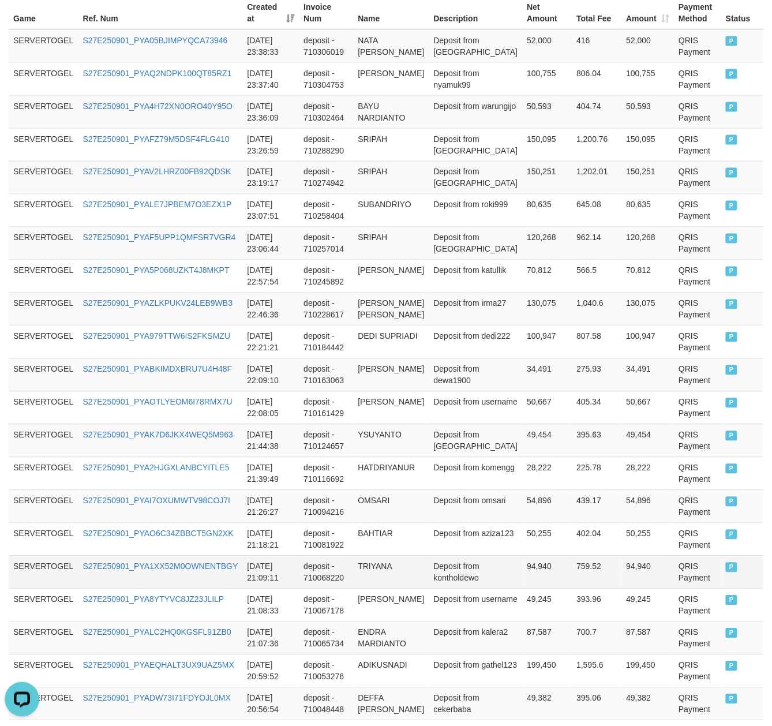
click at [416, 586] on td "TRIYANA" at bounding box center [391, 571] width 76 height 33
click at [371, 581] on td "TRIYANA" at bounding box center [391, 571] width 76 height 33
drag, startPoint x: 401, startPoint y: 457, endPoint x: 457, endPoint y: 464, distance: 55.8
click at [457, 457] on tr "SERVERTOGEL S27E250901_PYAK7D6JKX4WEQ5M963 2025-09-01 21:44:38 deposit - 710124…" at bounding box center [386, 440] width 754 height 33
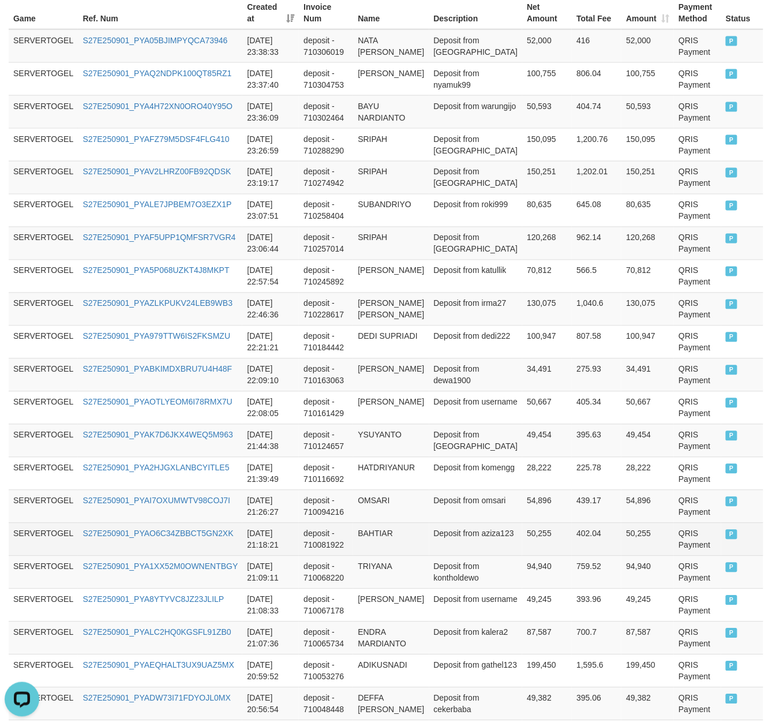
click at [386, 547] on td "BAHTIAR" at bounding box center [391, 539] width 76 height 33
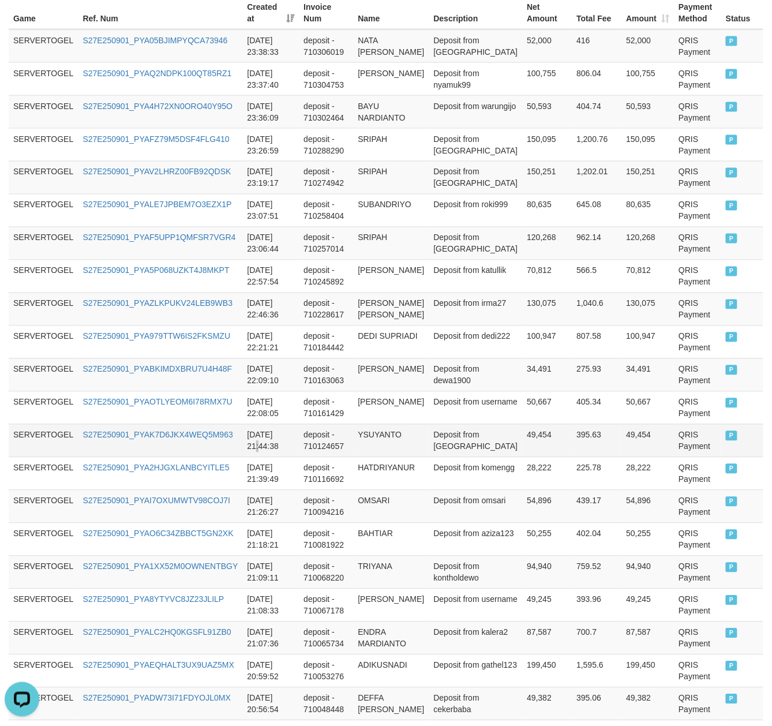
click at [291, 452] on td "2025-09-01 21:44:38" at bounding box center [270, 440] width 57 height 33
click at [400, 510] on td "OMSARI" at bounding box center [391, 506] width 76 height 33
click at [404, 439] on tbody "SERVERTOGEL S27E250901_PYA05BJIMPYQCA73946 2025-09-01 23:38:33 deposit - 710306…" at bounding box center [386, 440] width 754 height 823
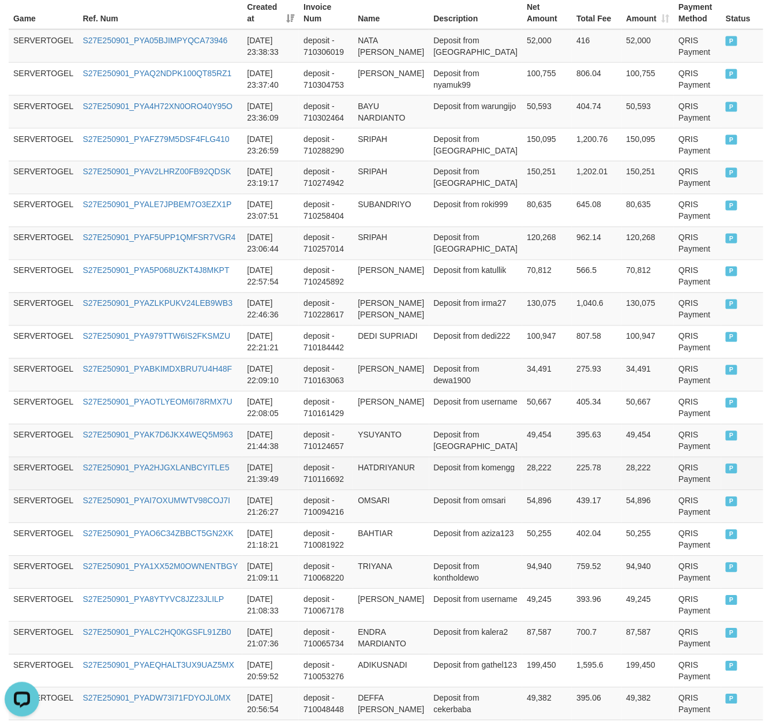
click at [433, 472] on tr "SERVERTOGEL S27E250901_PYA2HJGXLANBCYITLE5 2025-09-01 21:39:49 deposit - 710116…" at bounding box center [386, 473] width 754 height 33
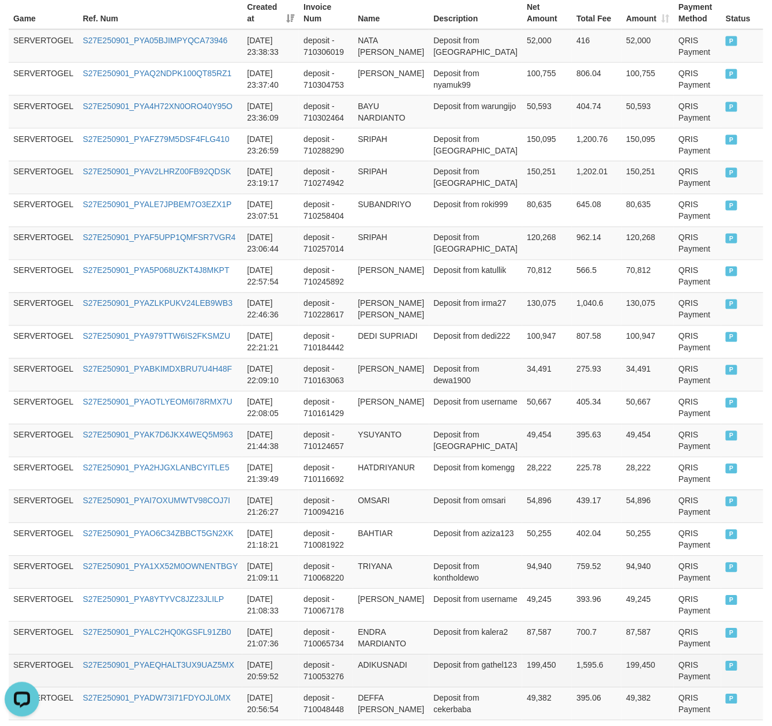
click at [392, 687] on td "ADIKUSNADI" at bounding box center [391, 670] width 76 height 33
drag, startPoint x: 392, startPoint y: 700, endPoint x: 408, endPoint y: 697, distance: 16.5
click at [408, 687] on td "ADIKUSNADI" at bounding box center [391, 670] width 76 height 33
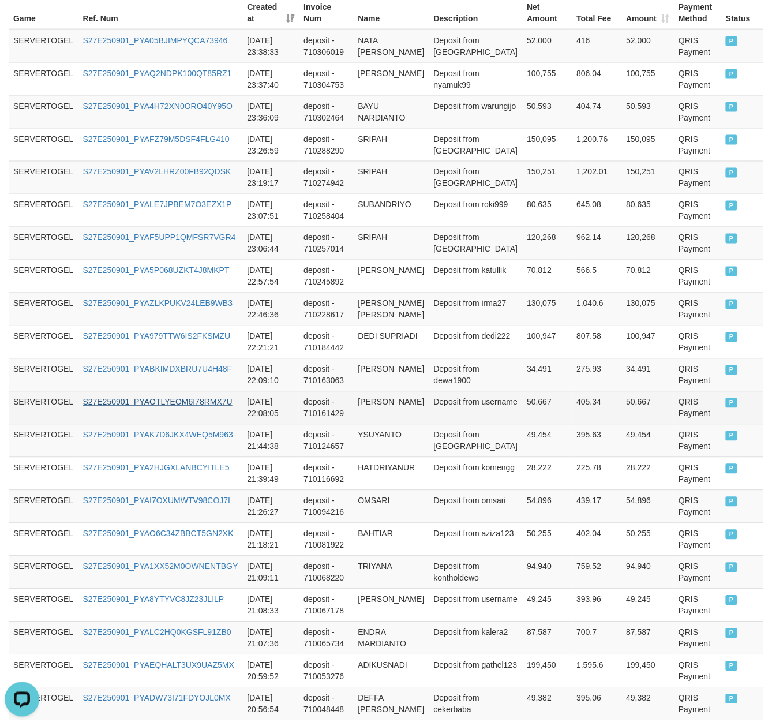
click at [204, 407] on link "S27E250901_PYAOTLYEOM6I78RMX7U" at bounding box center [156, 401] width 149 height 9
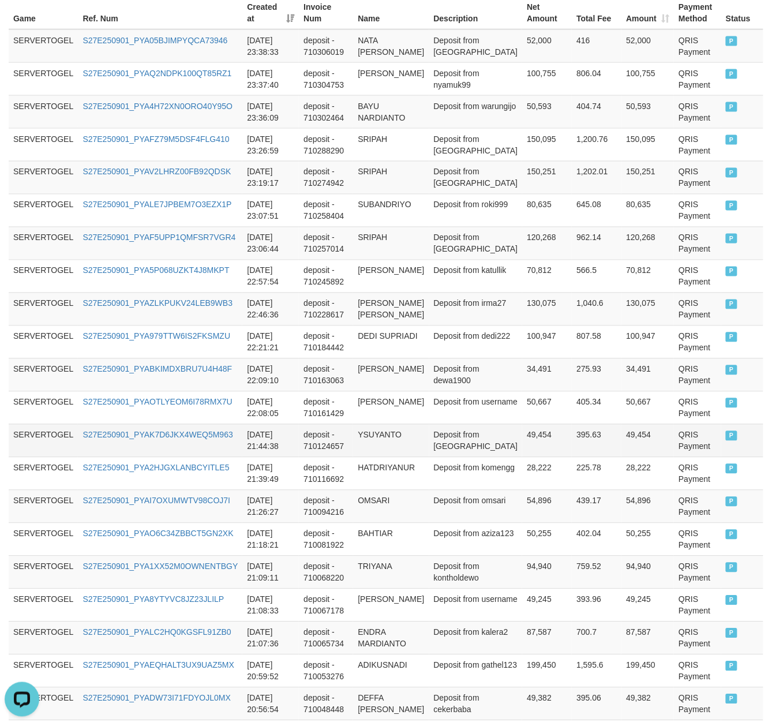
click at [353, 449] on td "deposit - 710124657" at bounding box center [326, 440] width 54 height 33
click at [393, 450] on td "YSUYANTO" at bounding box center [391, 440] width 76 height 33
click at [395, 450] on td "YSUYANTO" at bounding box center [391, 440] width 76 height 33
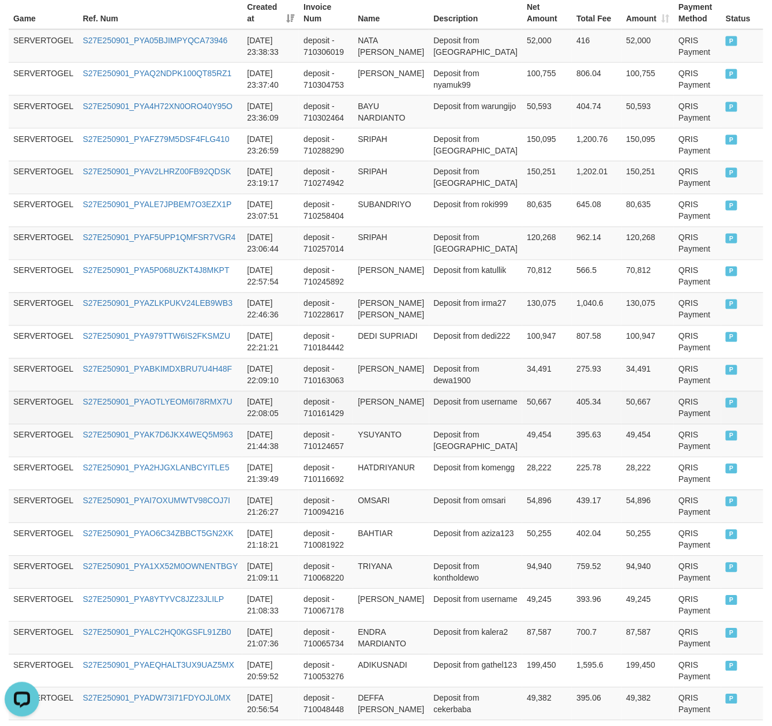
click at [458, 409] on tbody "SERVERTOGEL S27E250901_PYA05BJIMPYQCA73946 2025-09-01 23:38:33 deposit - 710306…" at bounding box center [386, 440] width 754 height 823
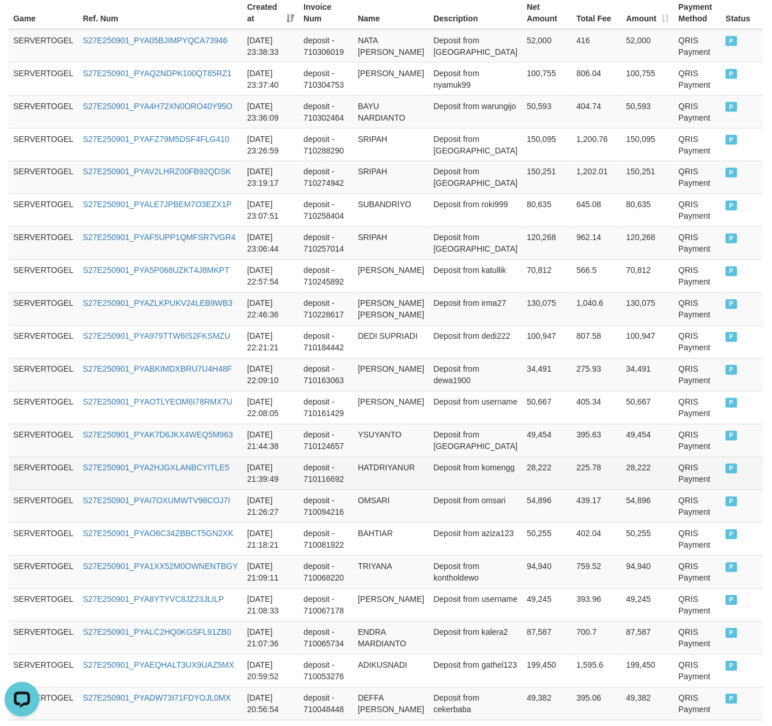
click at [373, 486] on td "HATDRIYANUR" at bounding box center [391, 473] width 76 height 33
drag, startPoint x: 373, startPoint y: 486, endPoint x: 408, endPoint y: 478, distance: 36.7
click at [408, 478] on td "HATDRIYANUR" at bounding box center [391, 473] width 76 height 33
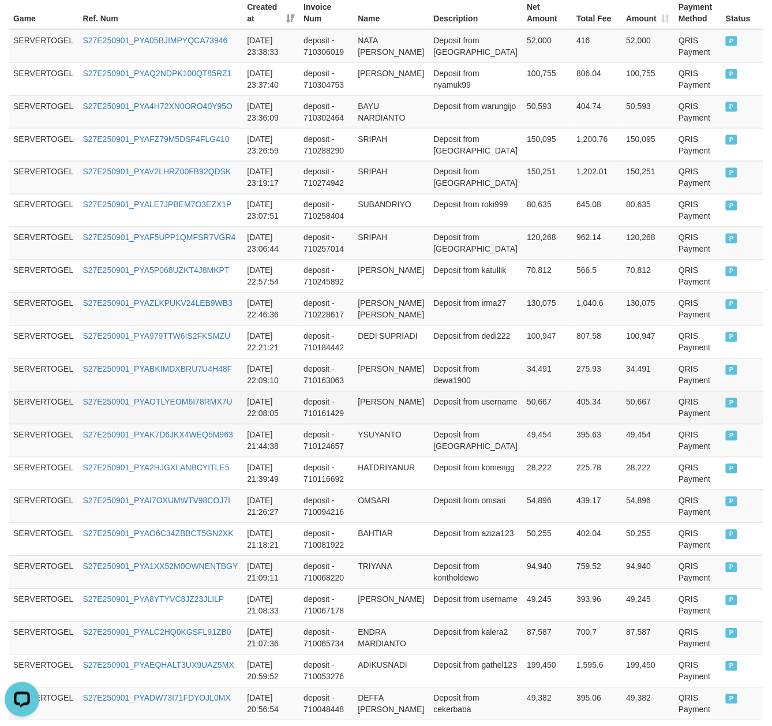
click at [425, 418] on td "ALI MURDANI" at bounding box center [391, 407] width 76 height 33
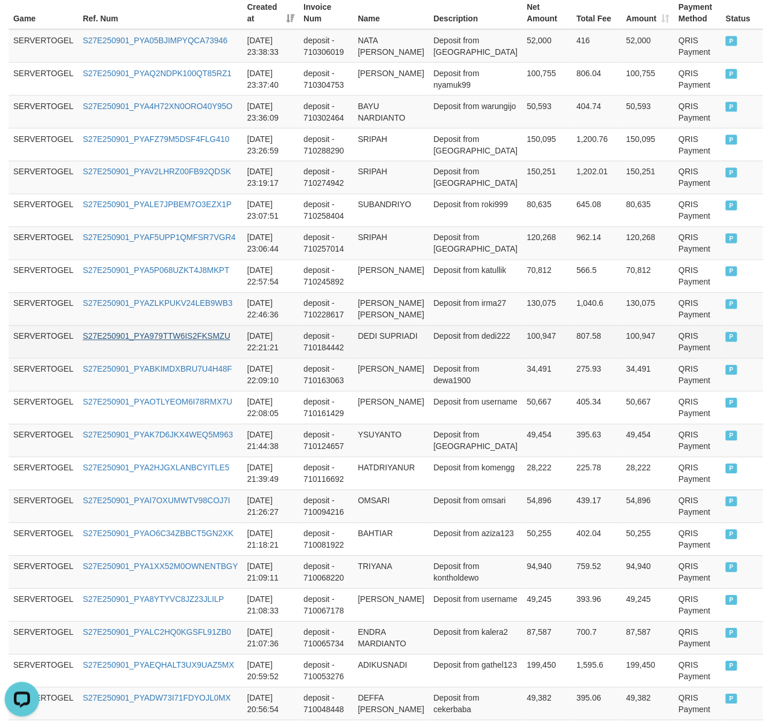
click at [225, 349] on td "S27E250901_PYA979TTW6IS2FKSMZU" at bounding box center [160, 341] width 164 height 33
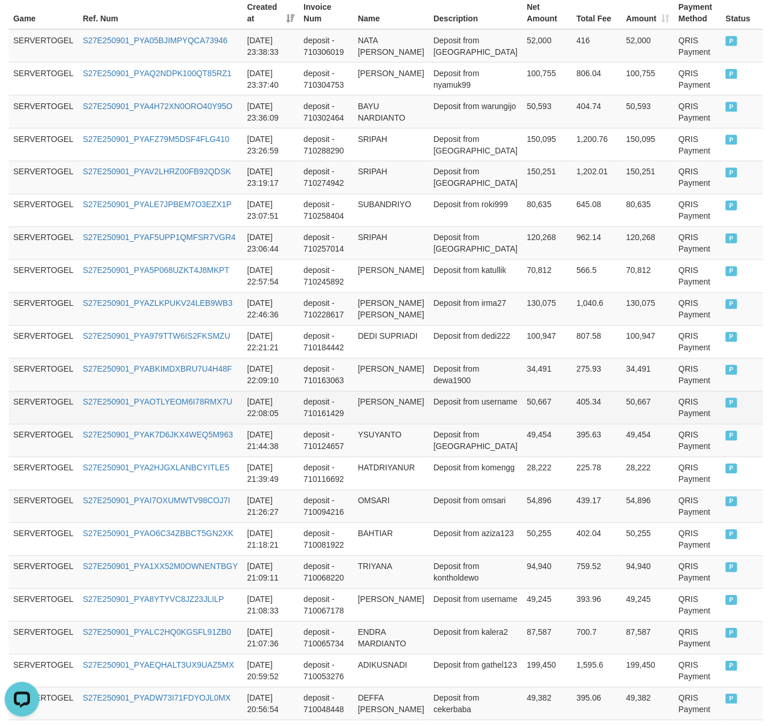
click at [435, 420] on td "Deposit from username" at bounding box center [475, 407] width 93 height 33
click at [421, 420] on td "ALI MURDANI" at bounding box center [391, 407] width 76 height 33
drag, startPoint x: 421, startPoint y: 420, endPoint x: 368, endPoint y: 420, distance: 53.1
click at [368, 420] on td "ALI MURDANI" at bounding box center [391, 407] width 76 height 33
click at [369, 424] on td "ALI MURDANI" at bounding box center [391, 407] width 76 height 33
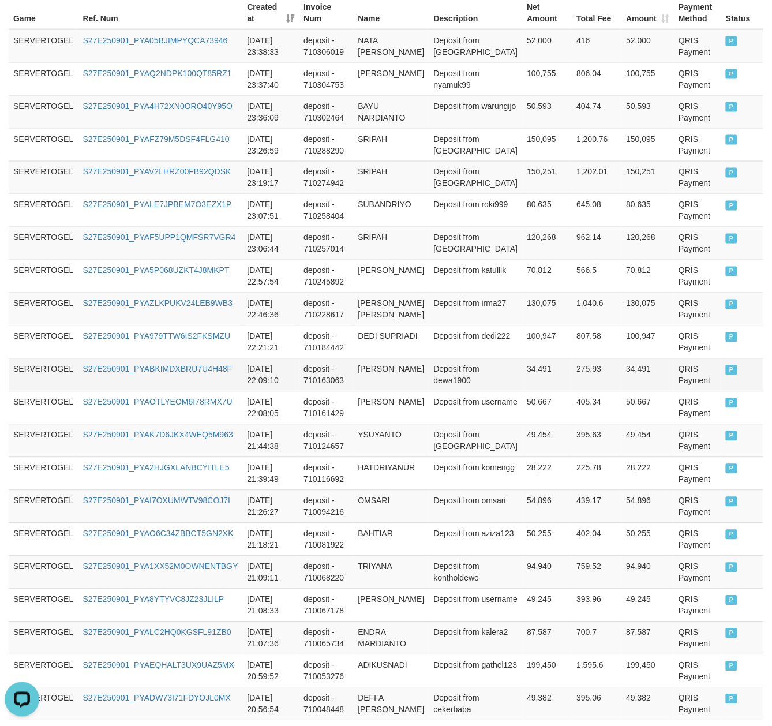
click at [389, 380] on td "M WAHYUDIN" at bounding box center [391, 374] width 76 height 33
drag, startPoint x: 389, startPoint y: 380, endPoint x: 374, endPoint y: 378, distance: 14.5
click at [374, 378] on td "M WAHYUDIN" at bounding box center [391, 374] width 76 height 33
